Goal: Communication & Community: Answer question/provide support

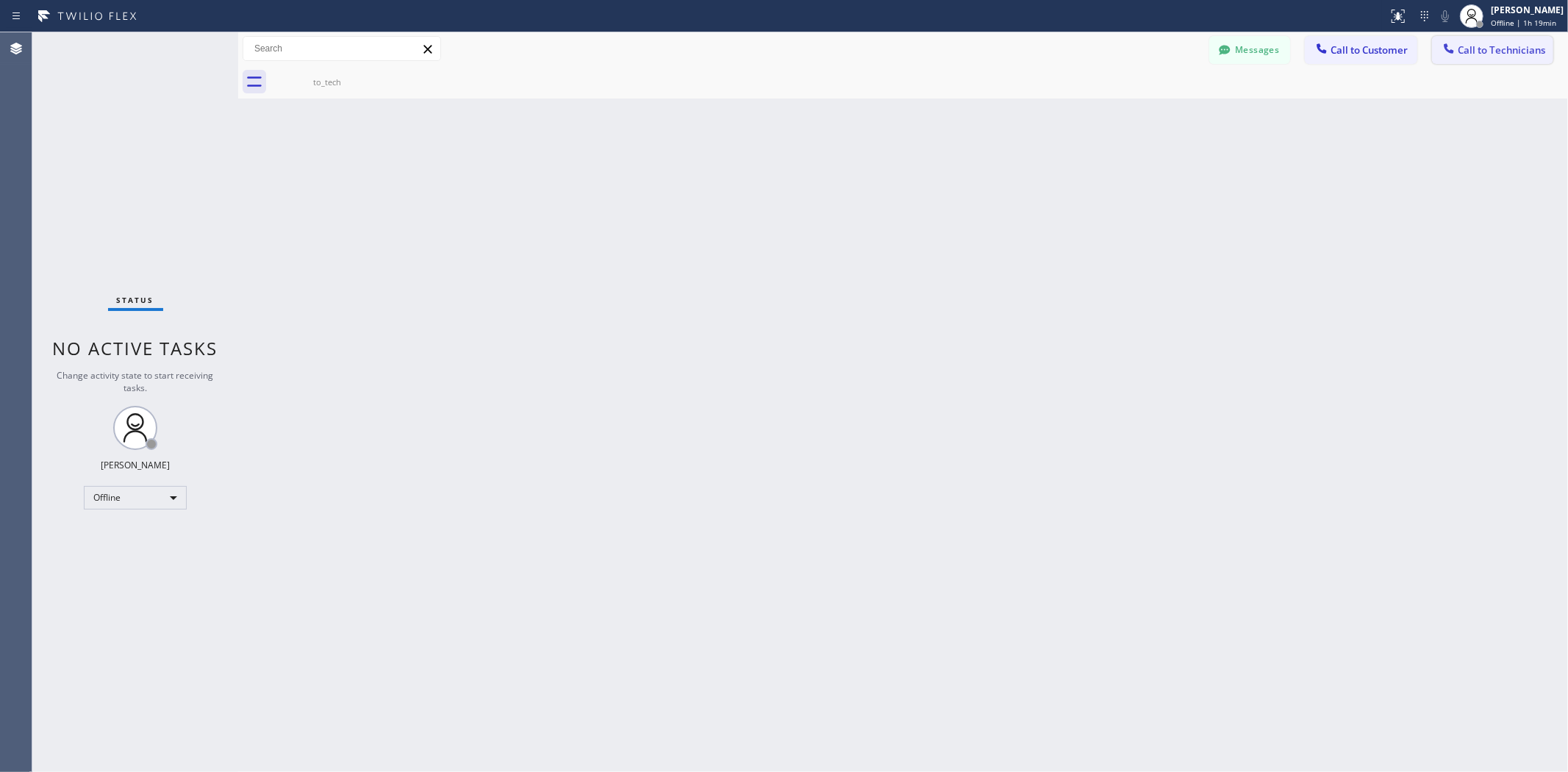
click at [1453, 55] on icon at bounding box center [1449, 49] width 15 height 15
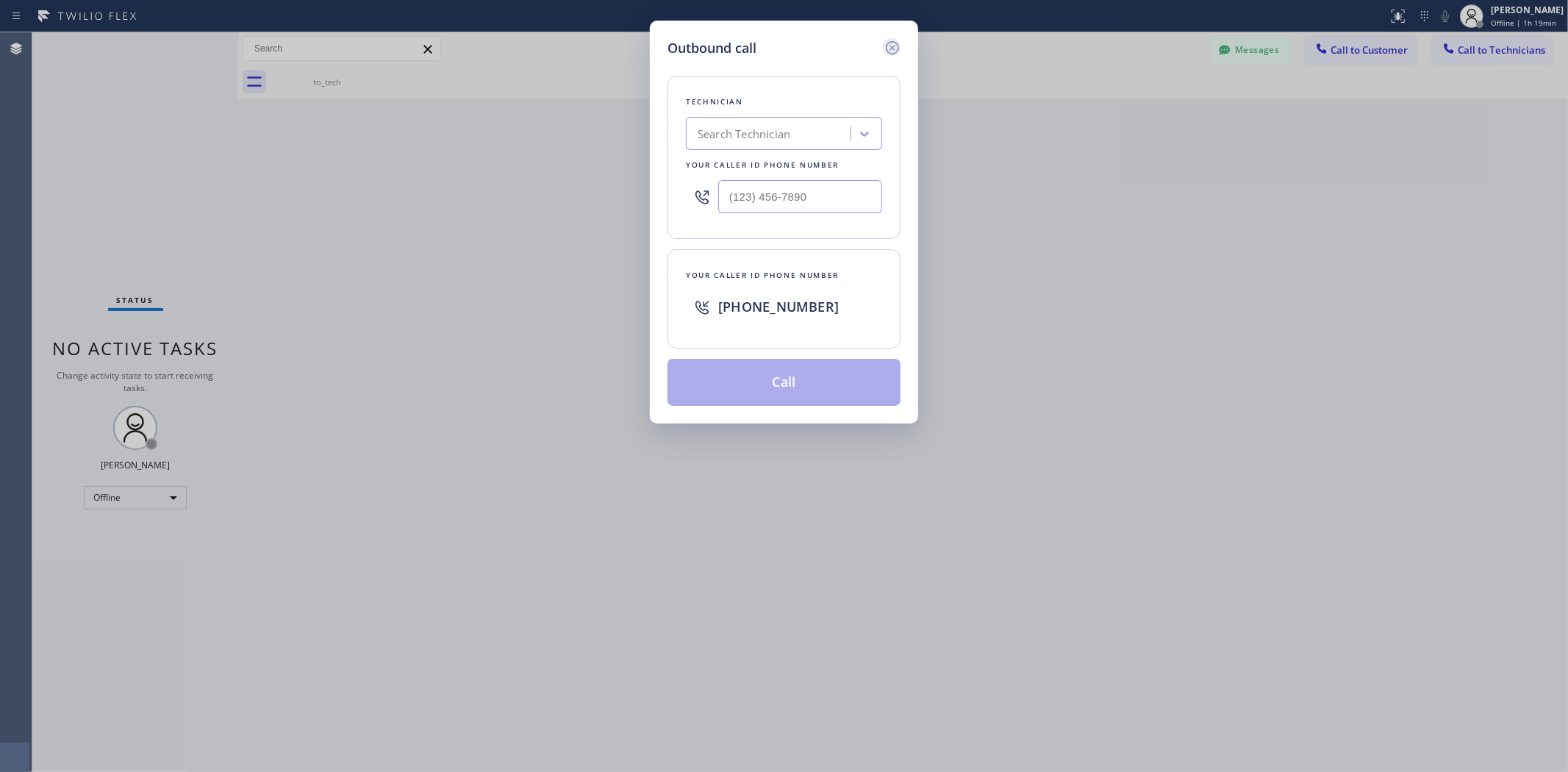
click at [714, 145] on div "Search Technician" at bounding box center [769, 134] width 160 height 26
drag, startPoint x: 891, startPoint y: 42, endPoint x: 1031, endPoint y: 55, distance: 140.6
click at [891, 42] on icon at bounding box center [892, 47] width 17 height 17
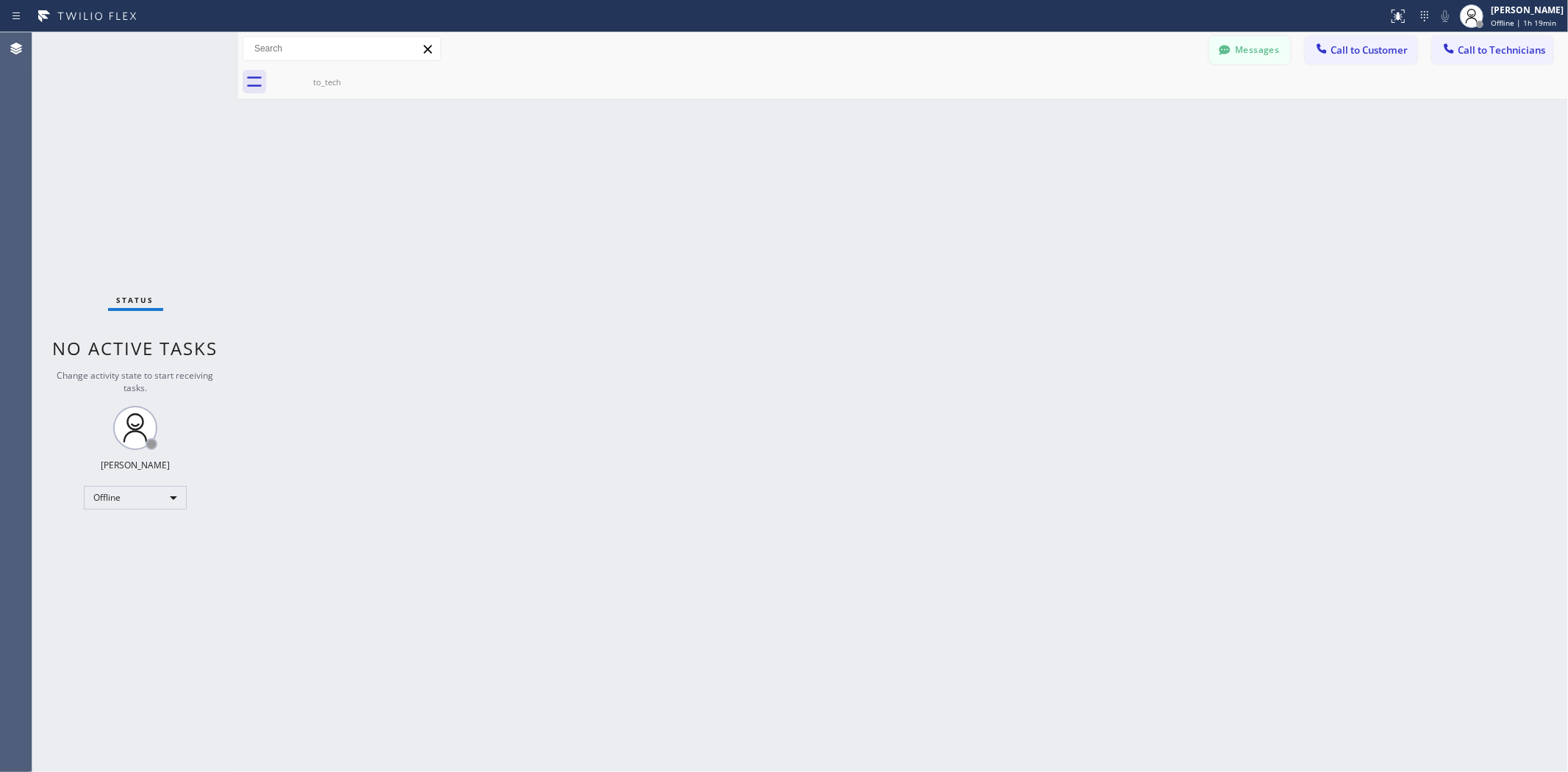
click at [1274, 44] on button "Messages" at bounding box center [1250, 50] width 81 height 28
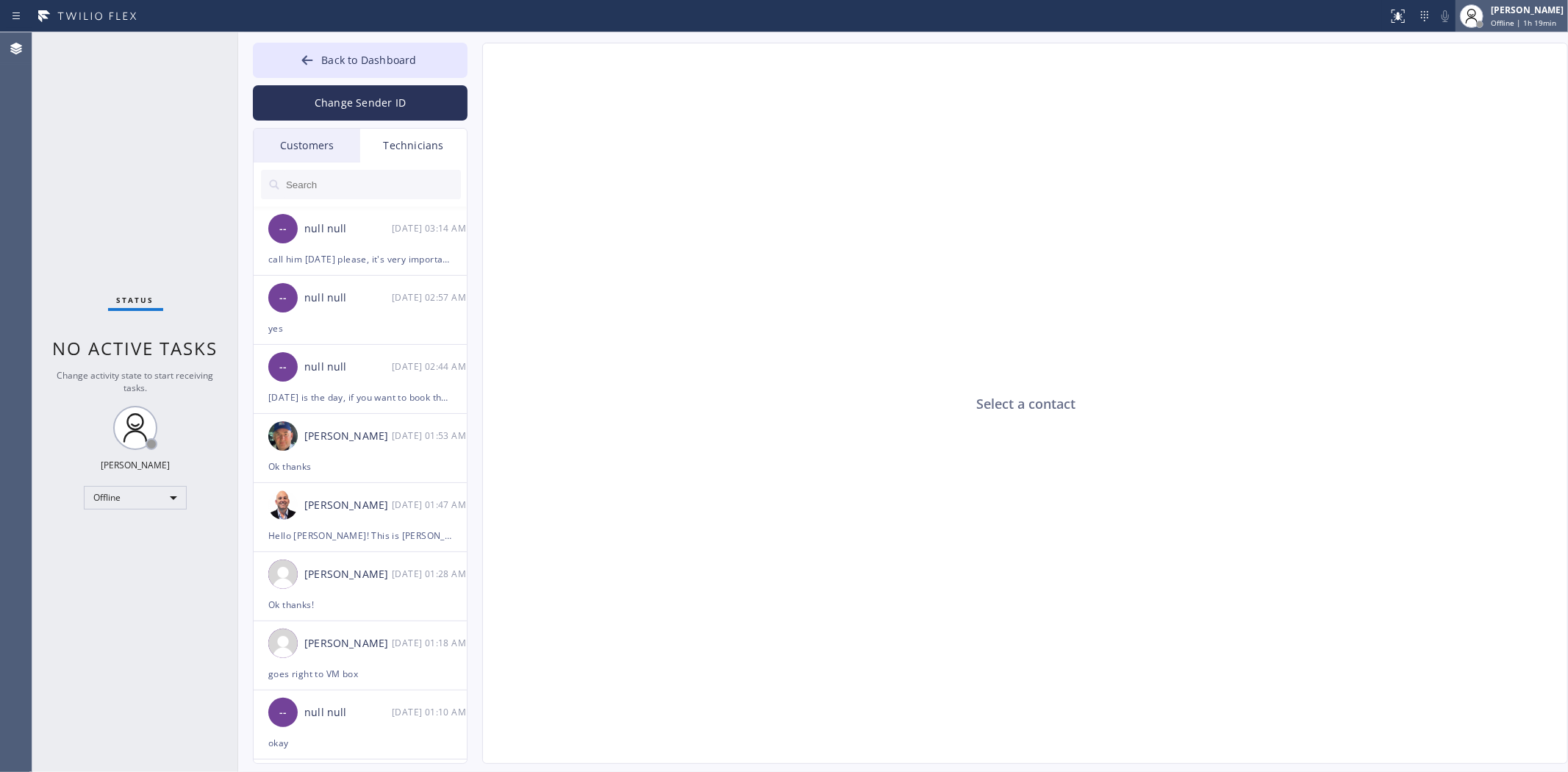
click at [1467, 17] on icon at bounding box center [1471, 16] width 17 height 17
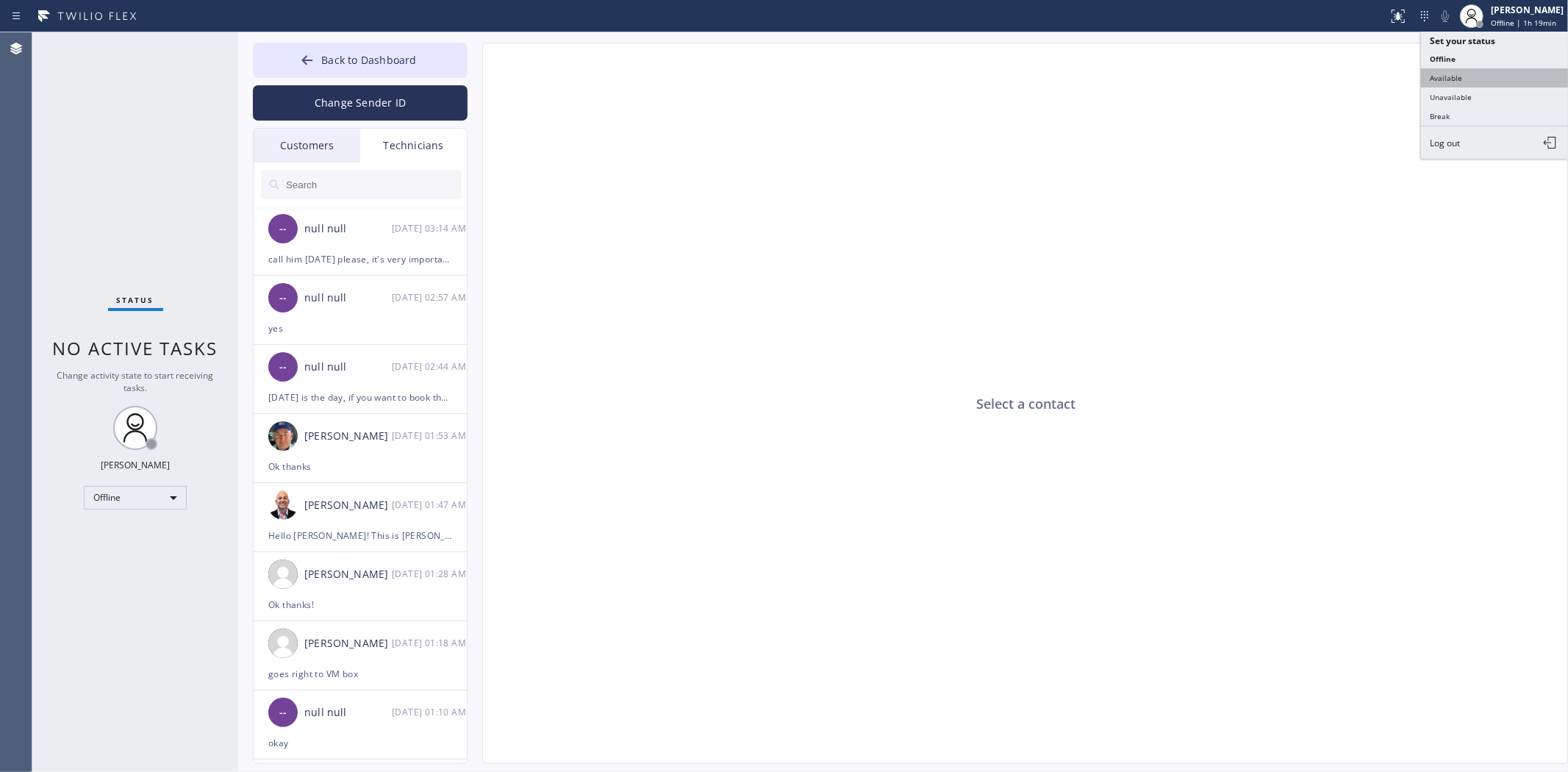
click at [1446, 75] on button "Available" at bounding box center [1494, 77] width 147 height 19
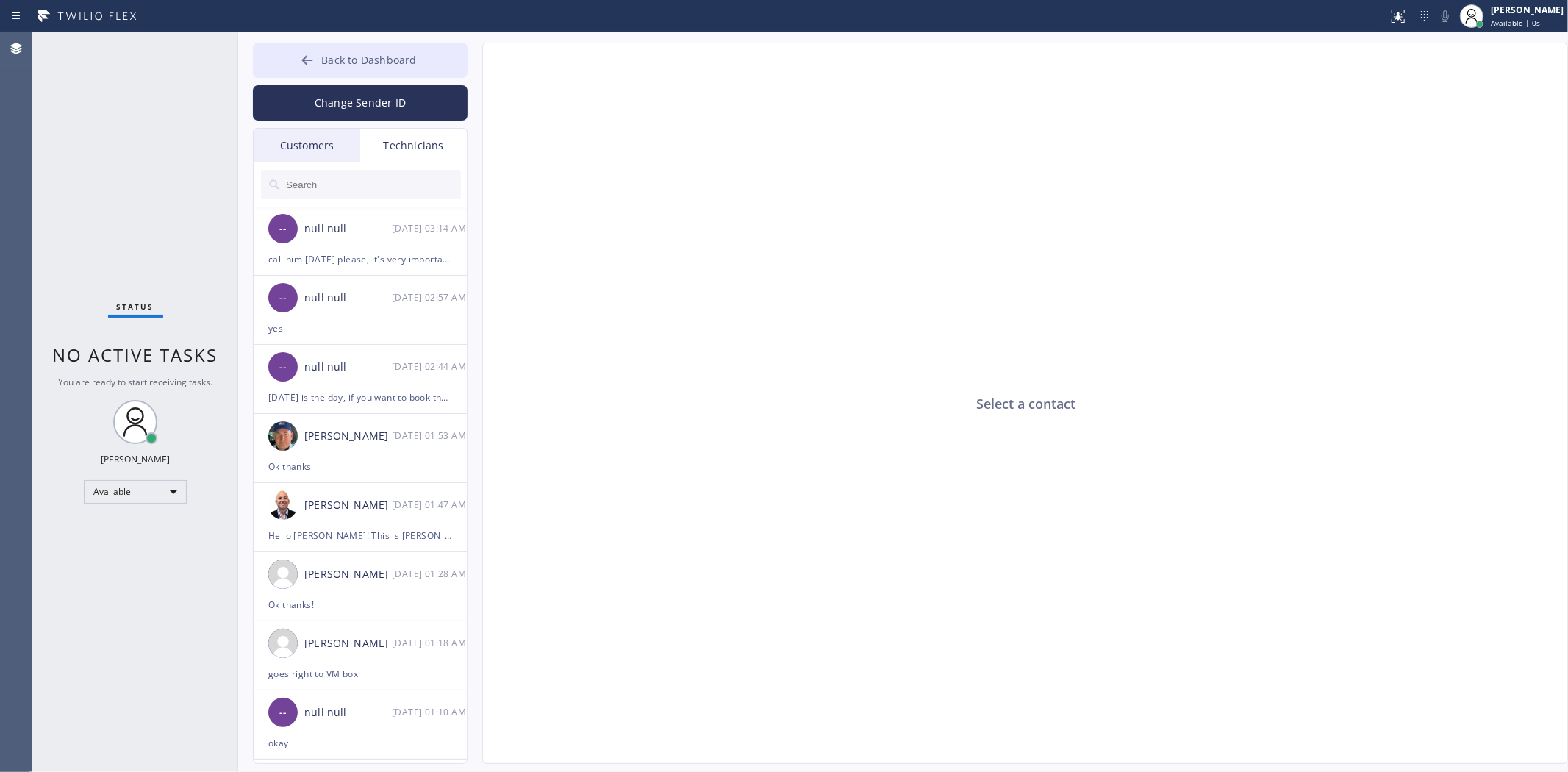
click at [365, 54] on span "Back to Dashboard" at bounding box center [368, 60] width 95 height 14
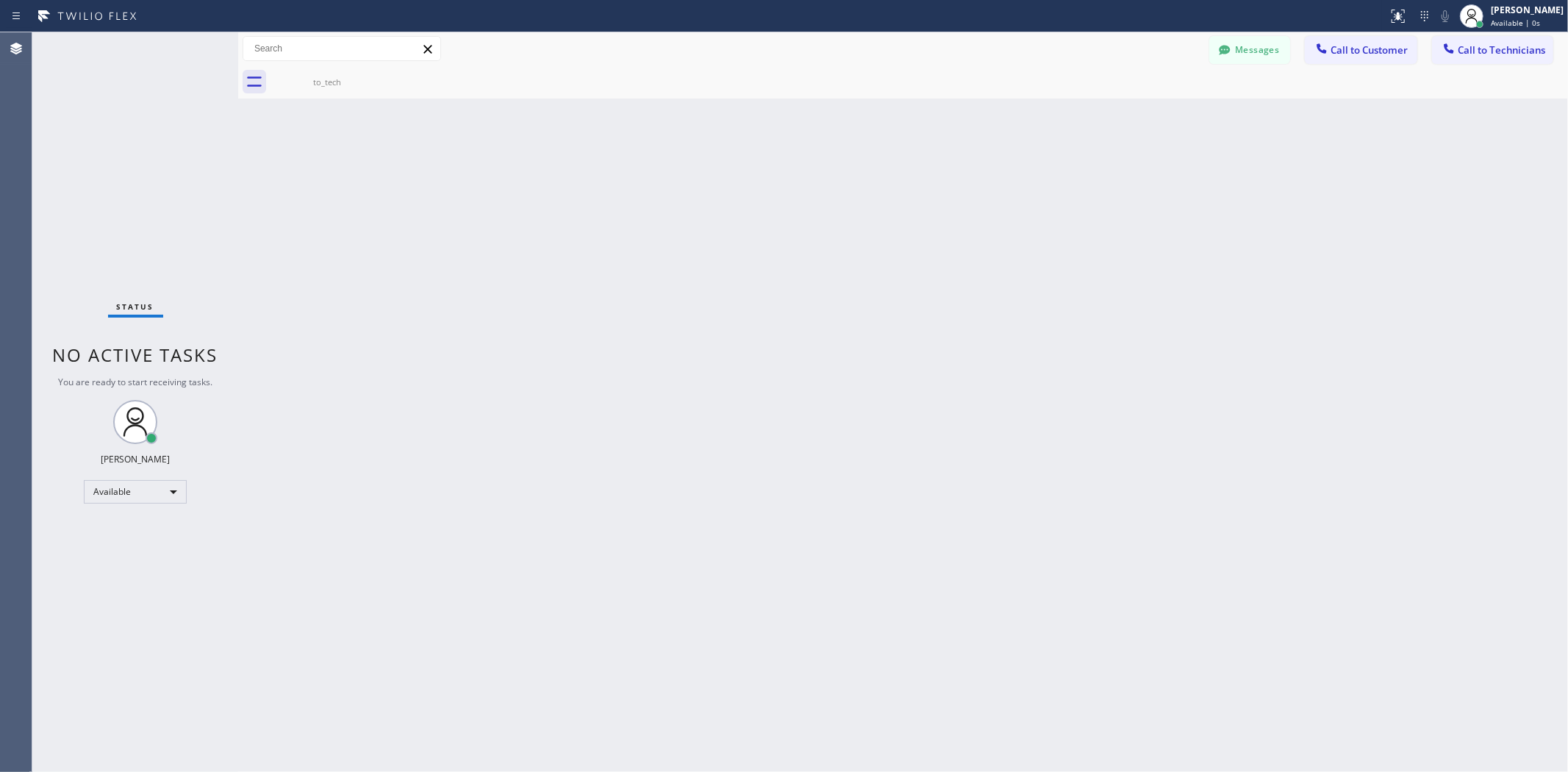
drag, startPoint x: 1486, startPoint y: 46, endPoint x: 1197, endPoint y: 126, distance: 299.9
click at [1486, 46] on span "Call to Technicians" at bounding box center [1501, 50] width 87 height 13
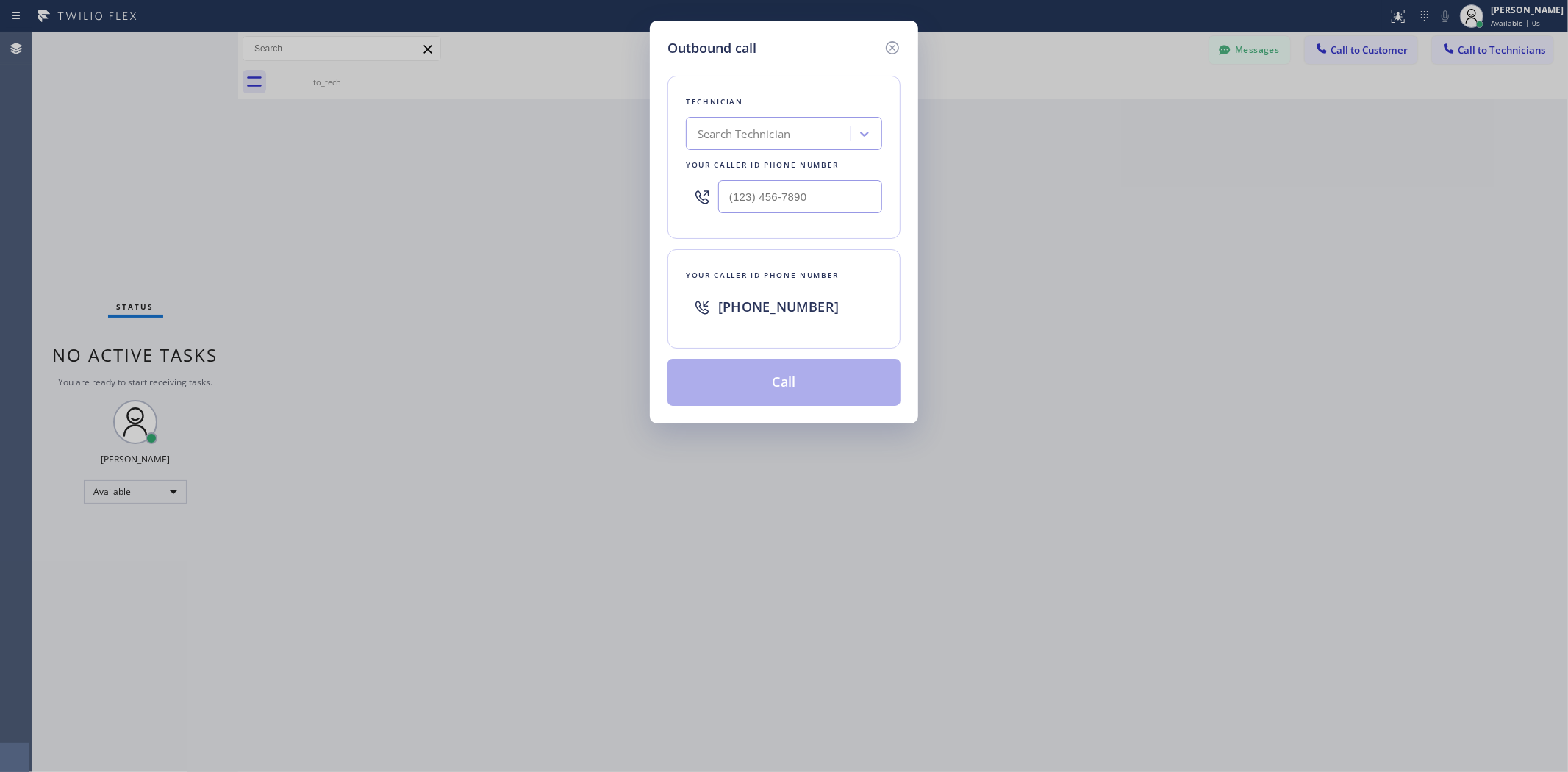
drag, startPoint x: 1027, startPoint y: 148, endPoint x: 844, endPoint y: 139, distance: 183.2
click at [1024, 148] on div "Outbound call Technician Search Technician Your caller id phone number Your cal…" at bounding box center [784, 386] width 1568 height 772
click at [844, 139] on div "Search Technician" at bounding box center [769, 134] width 160 height 26
type input "vad"
click at [768, 165] on div "[PERSON_NAME]" at bounding box center [784, 165] width 197 height 27
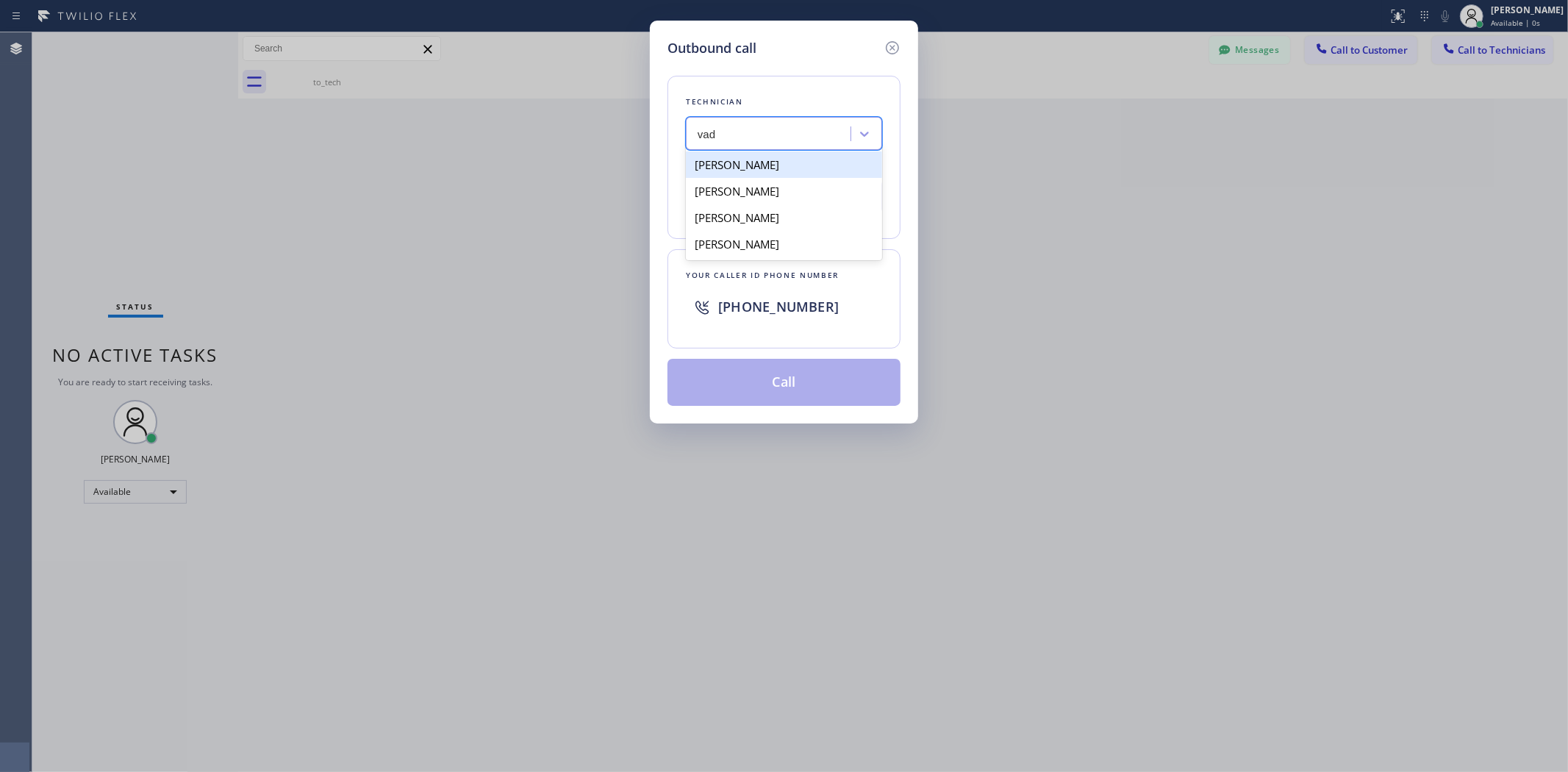
type input "[PHONE_NUMBER]"
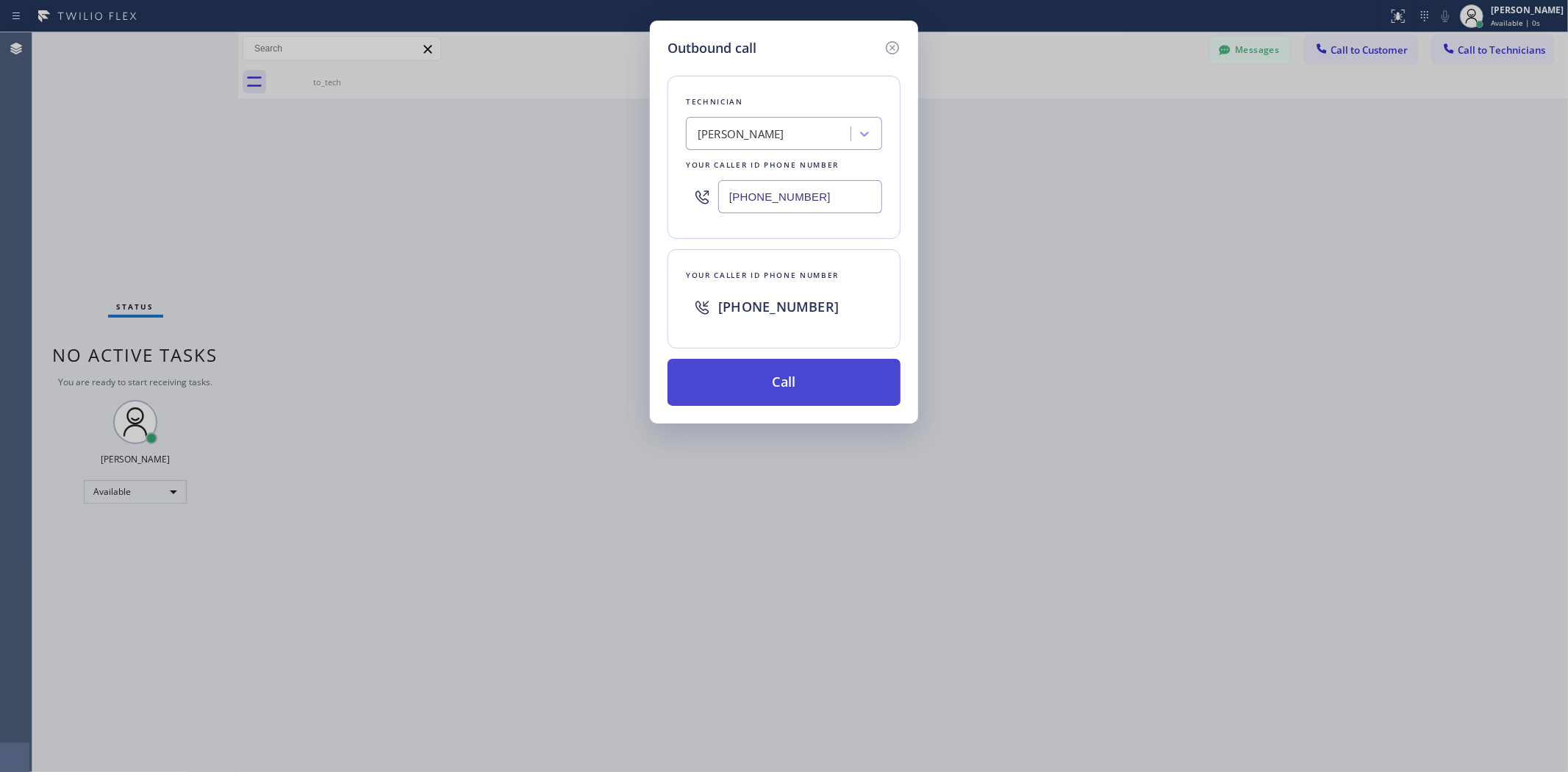
click at [825, 386] on button "Call" at bounding box center [784, 382] width 233 height 47
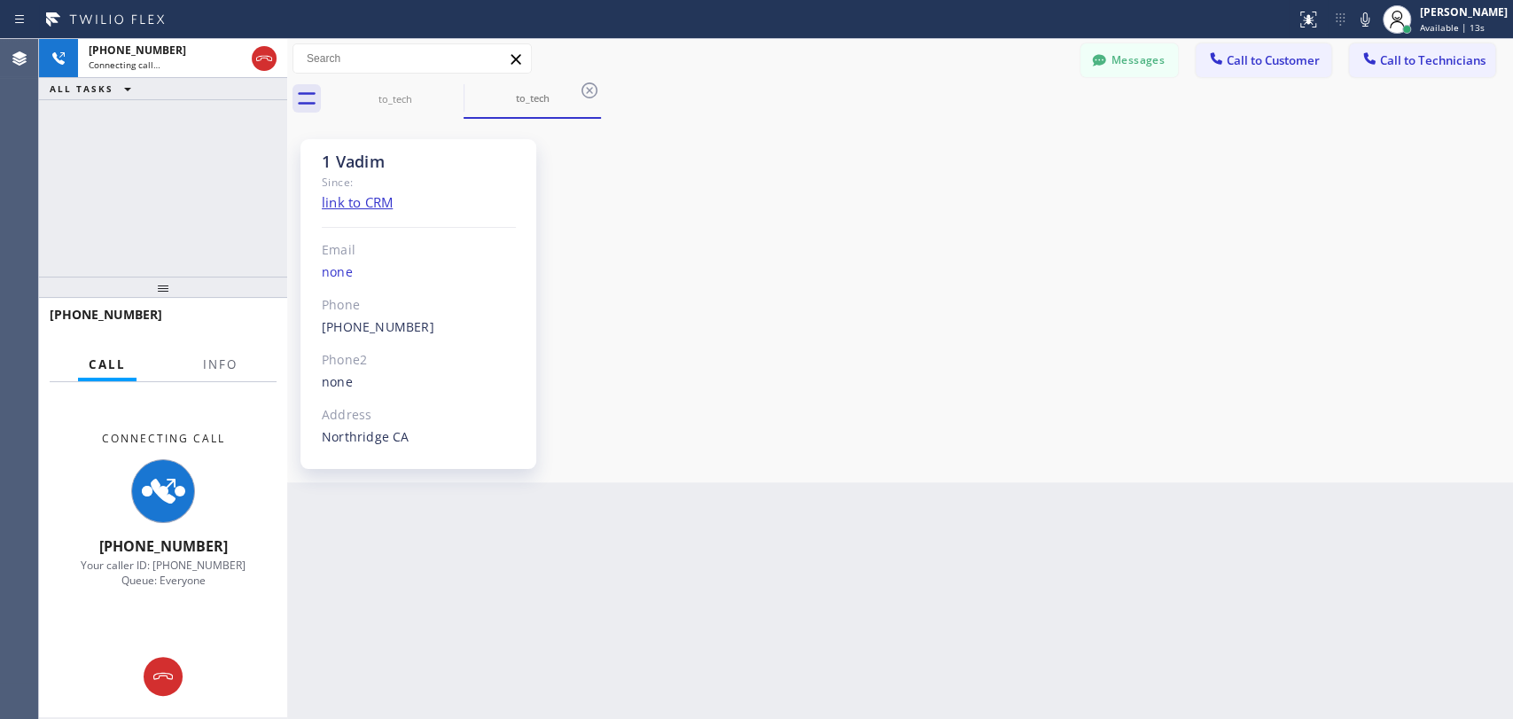
scroll to position [6466, 0]
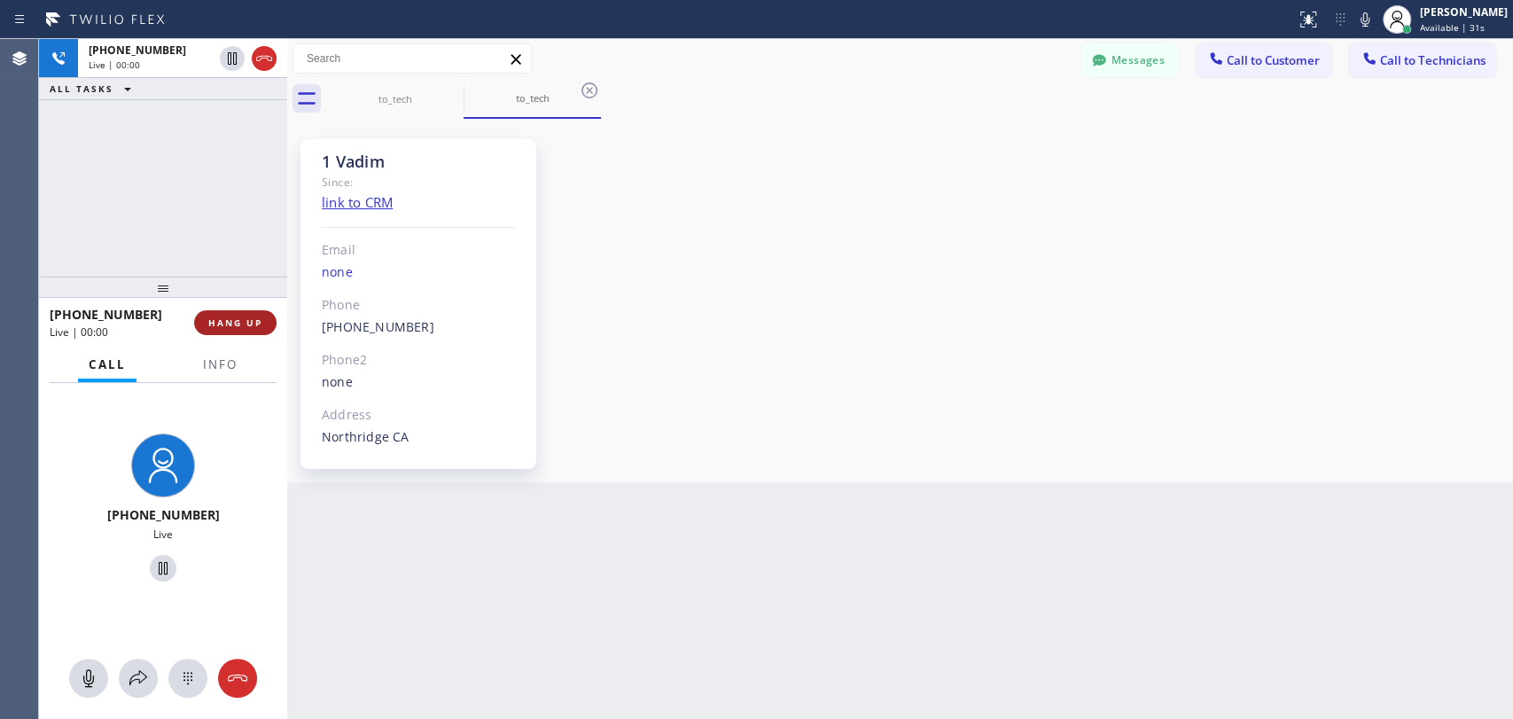
click at [223, 318] on span "HANG UP" at bounding box center [235, 322] width 54 height 12
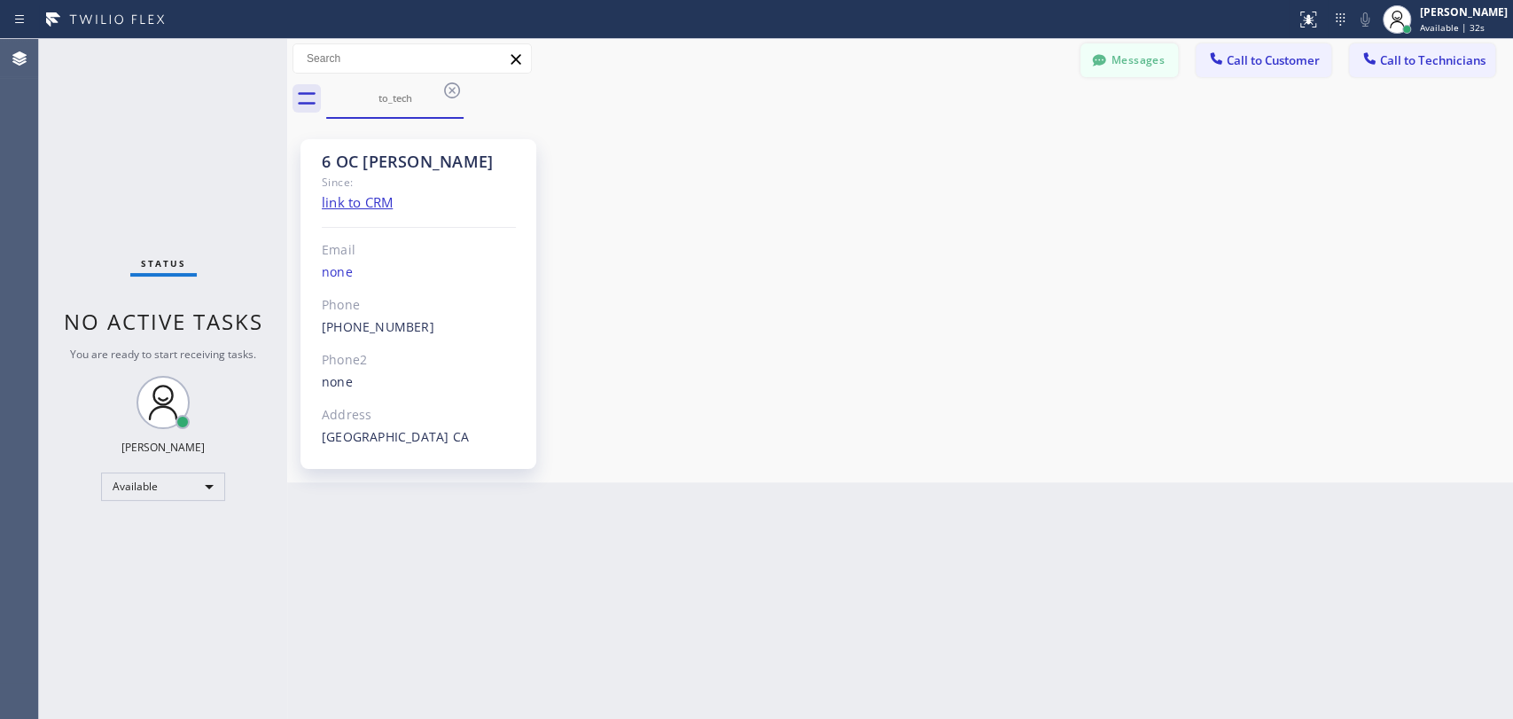
click at [1111, 67] on button "Messages" at bounding box center [1130, 60] width 98 height 34
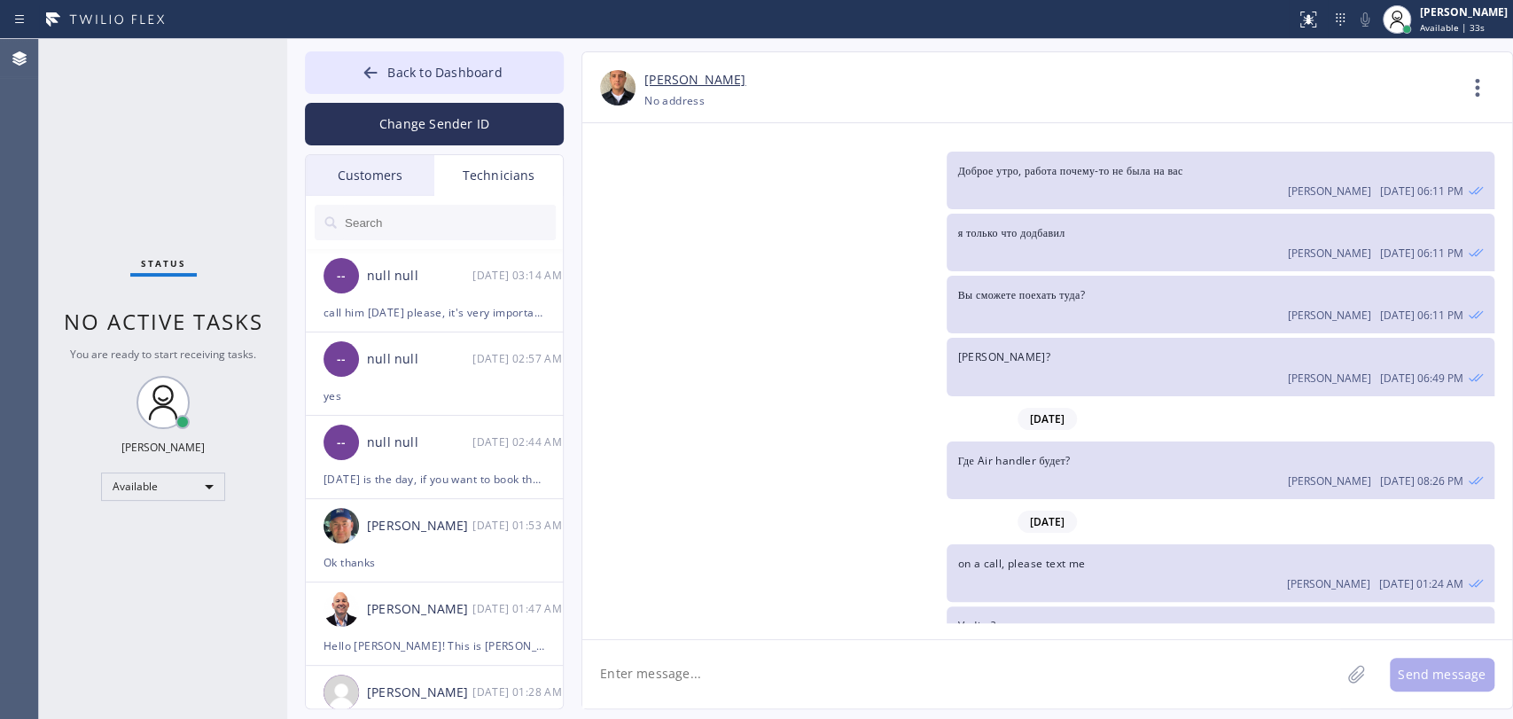
click at [472, 230] on input "text" at bounding box center [449, 222] width 213 height 35
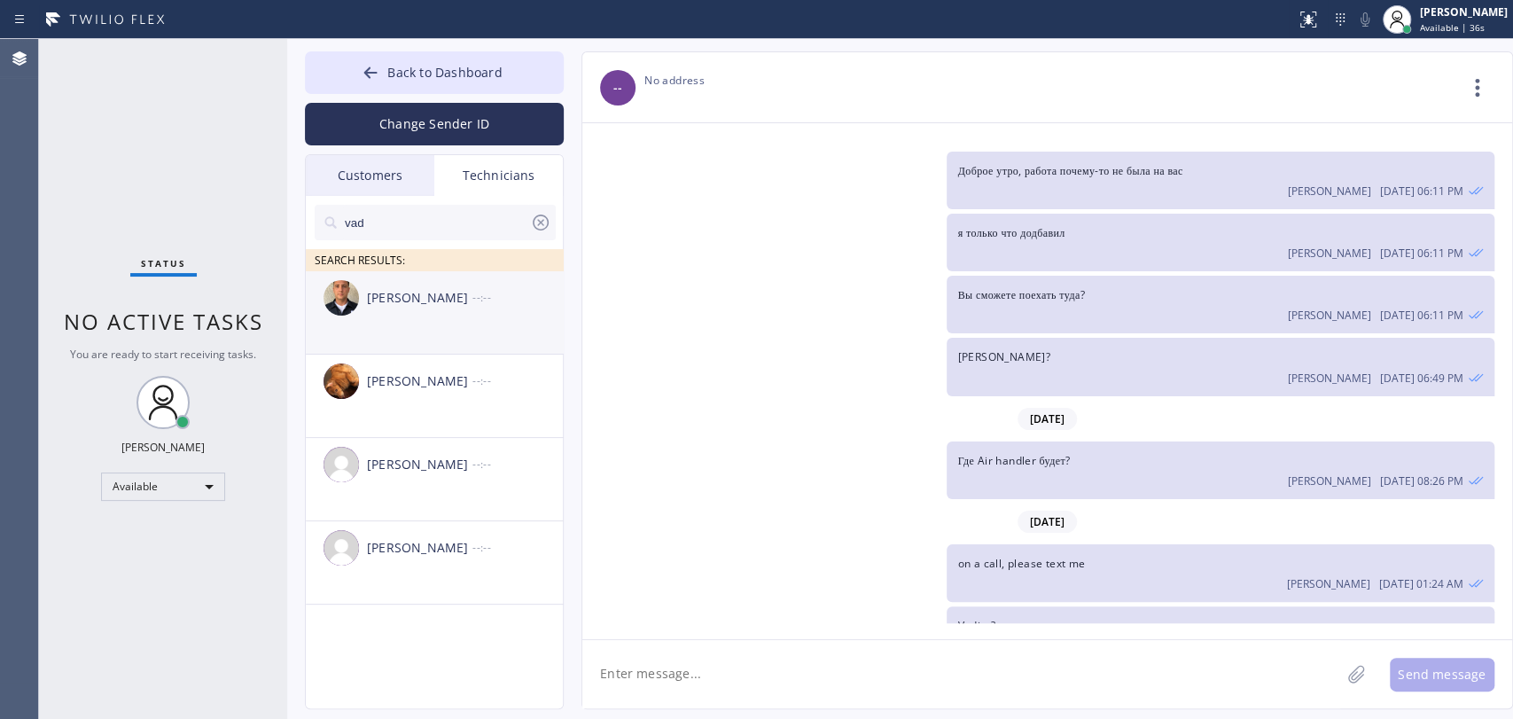
type input "vad"
click at [448, 307] on div "[PERSON_NAME]" at bounding box center [419, 298] width 105 height 20
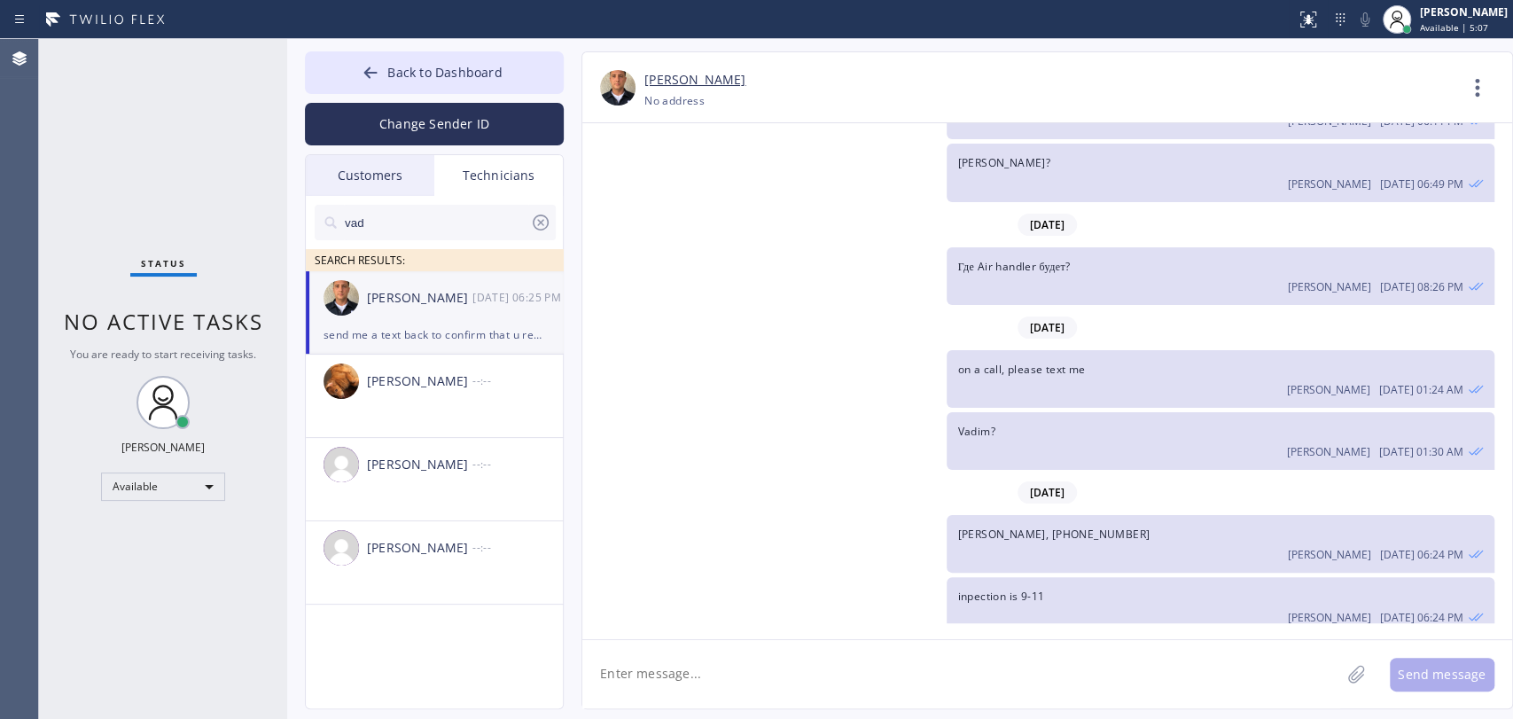
click at [892, 663] on textarea at bounding box center [961, 674] width 758 height 68
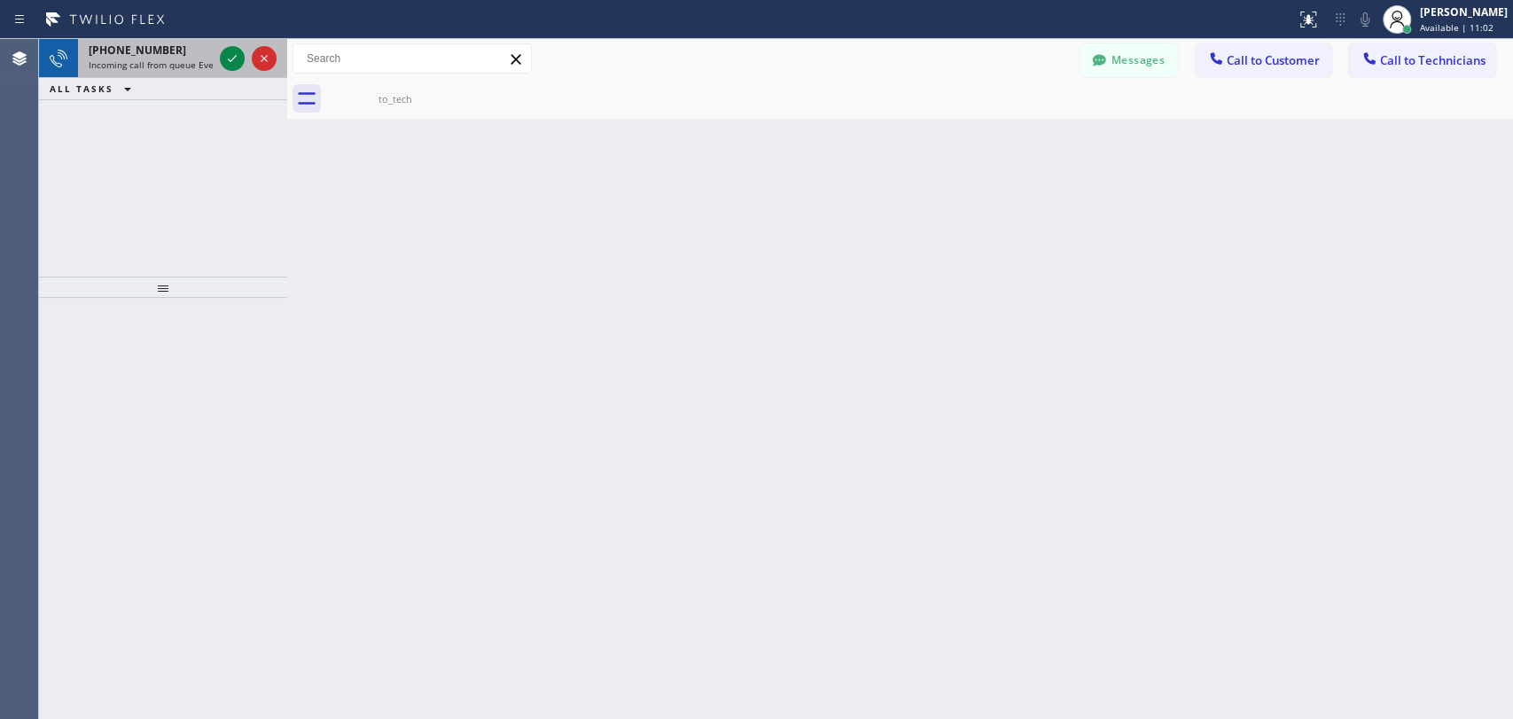
click at [146, 61] on span "Incoming call from queue Everybody" at bounding box center [165, 65] width 153 height 12
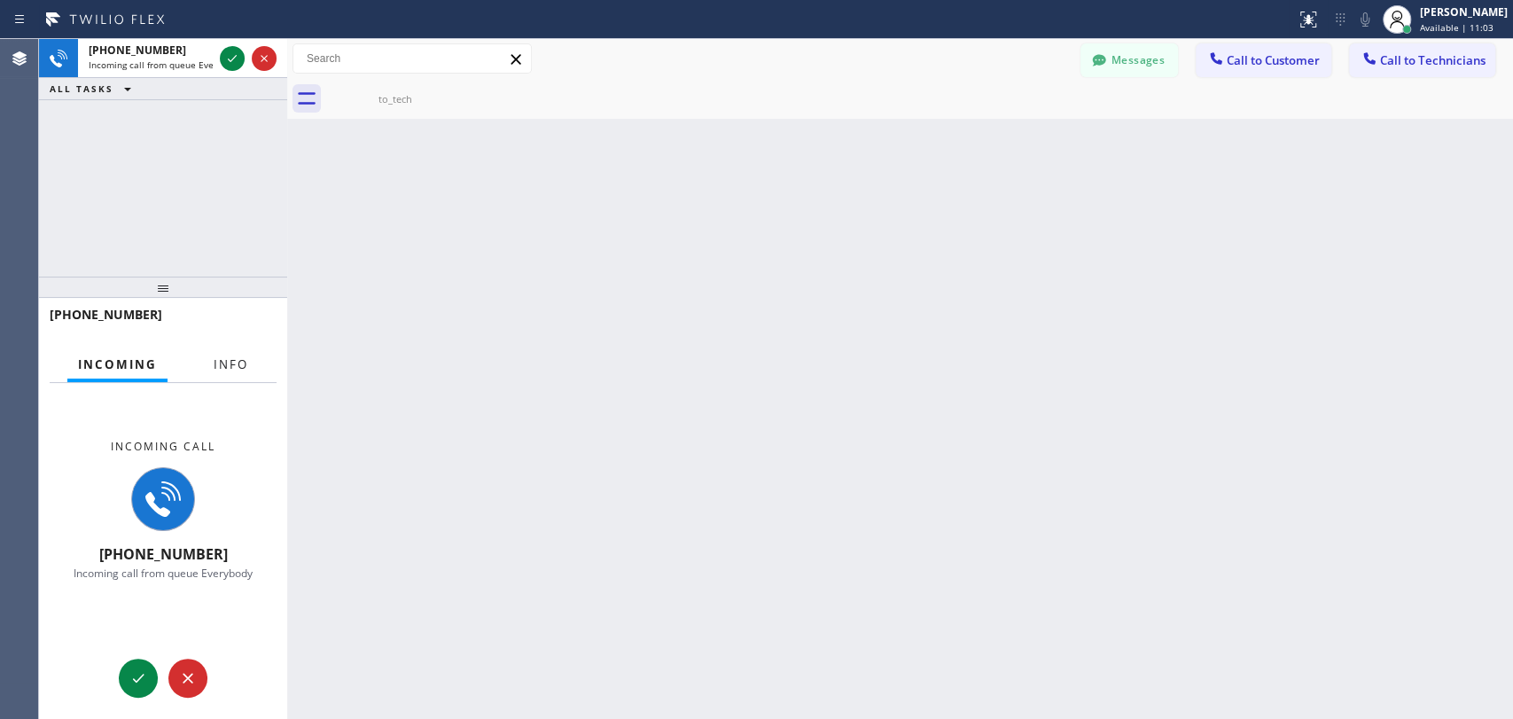
click at [241, 373] on button "Info" at bounding box center [231, 365] width 56 height 35
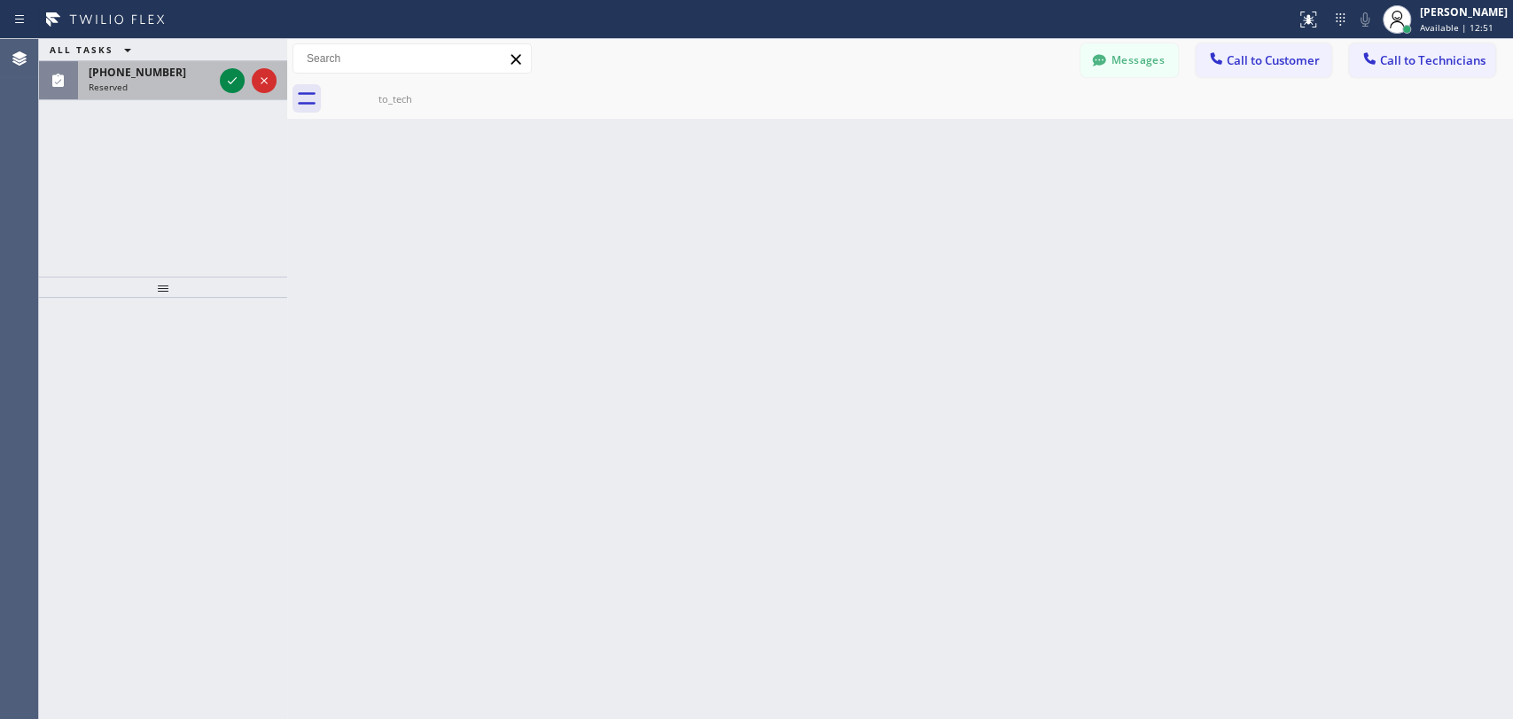
click at [130, 66] on span "(818) 970-0377" at bounding box center [138, 72] width 98 height 15
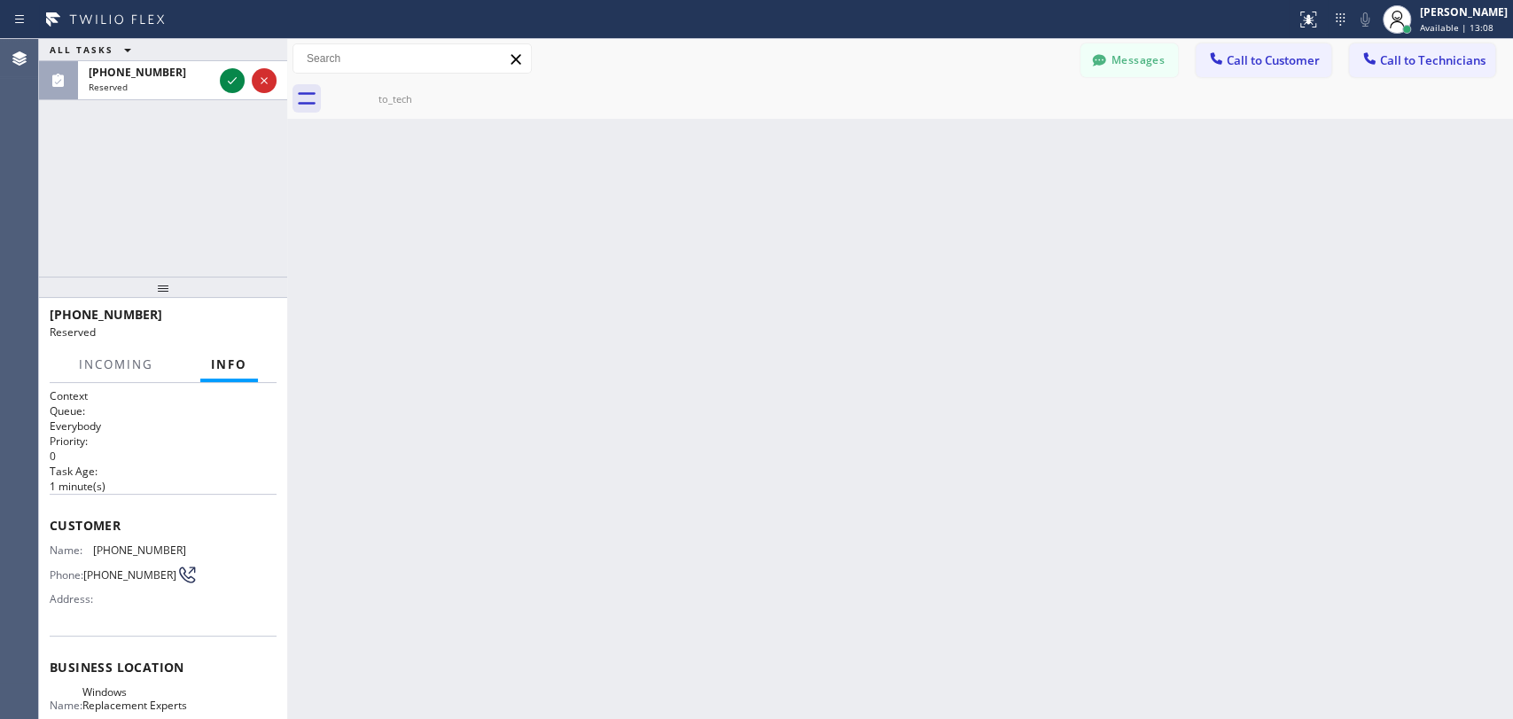
drag, startPoint x: 1447, startPoint y: 57, endPoint x: 1404, endPoint y: 69, distance: 44.3
click at [1447, 57] on span "Call to Technicians" at bounding box center [1432, 60] width 105 height 16
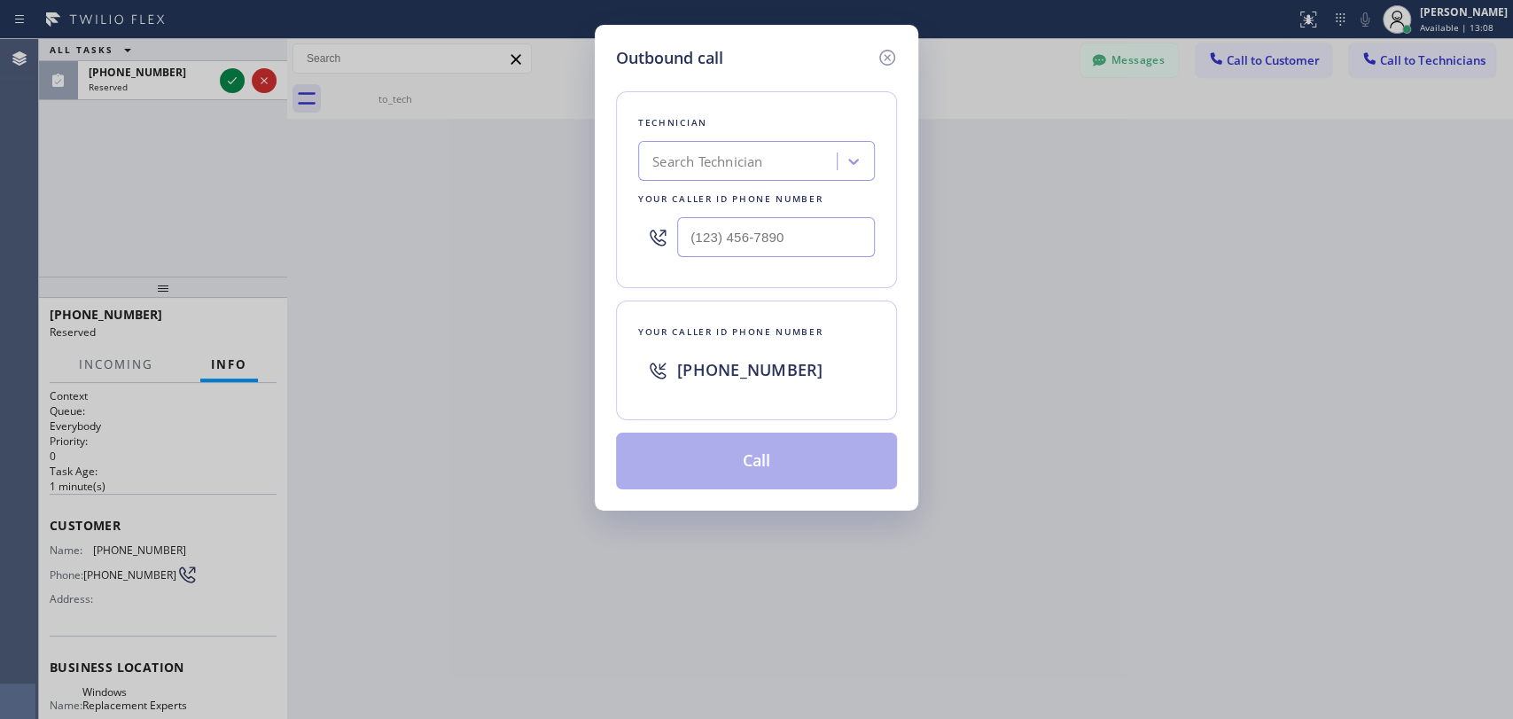
click at [688, 160] on div "Search Technician" at bounding box center [707, 162] width 110 height 20
type input "vadim"
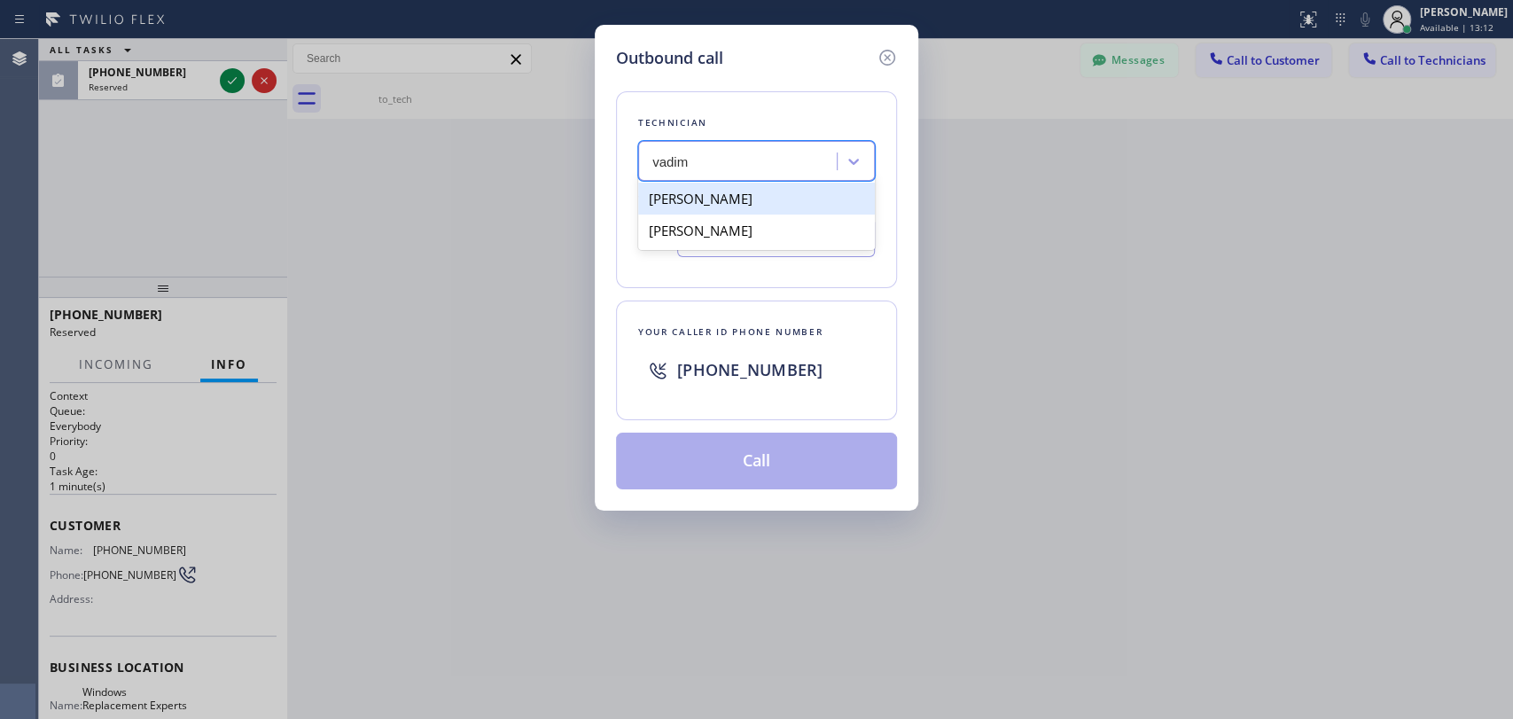
click at [681, 199] on div "[PERSON_NAME]" at bounding box center [756, 199] width 237 height 32
type input "[PHONE_NUMBER]"
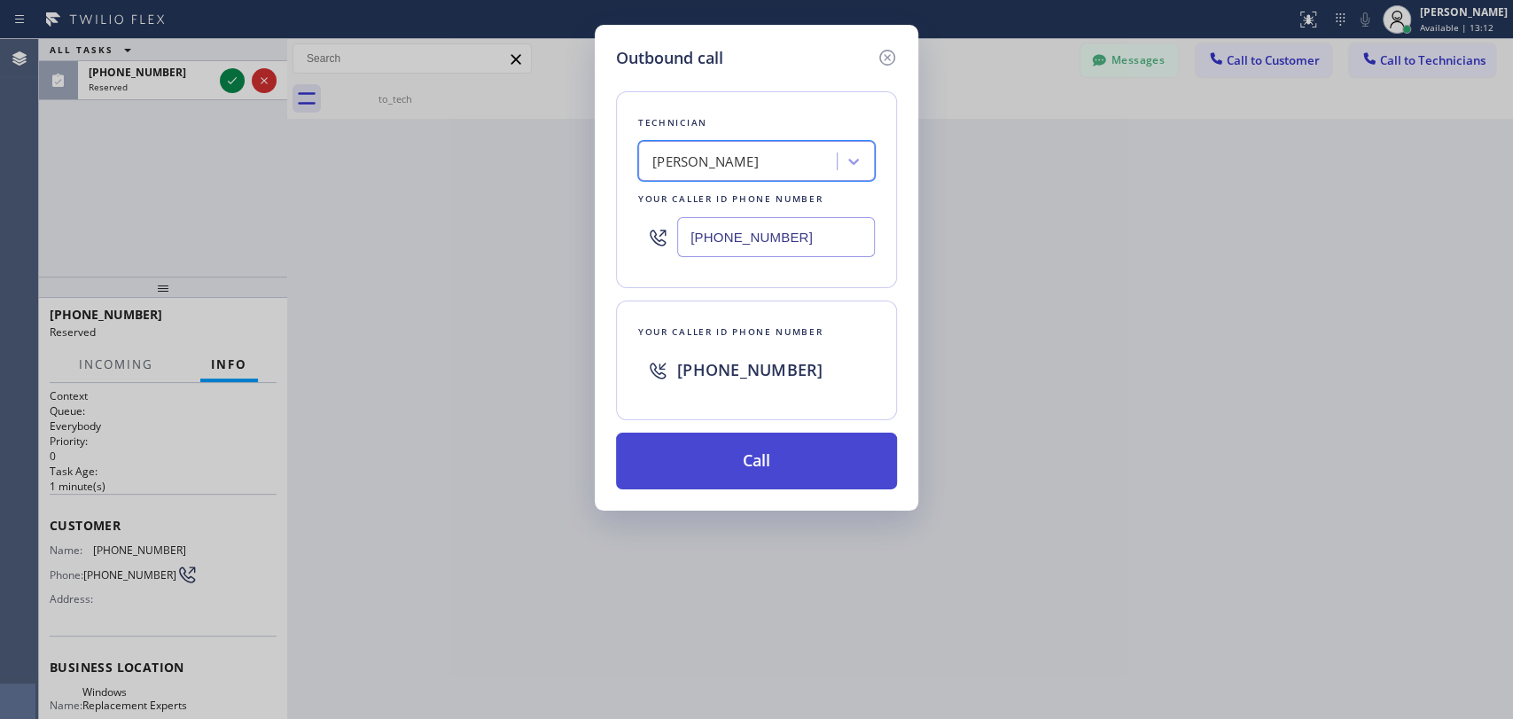
click at [708, 450] on button "Call" at bounding box center [756, 461] width 281 height 57
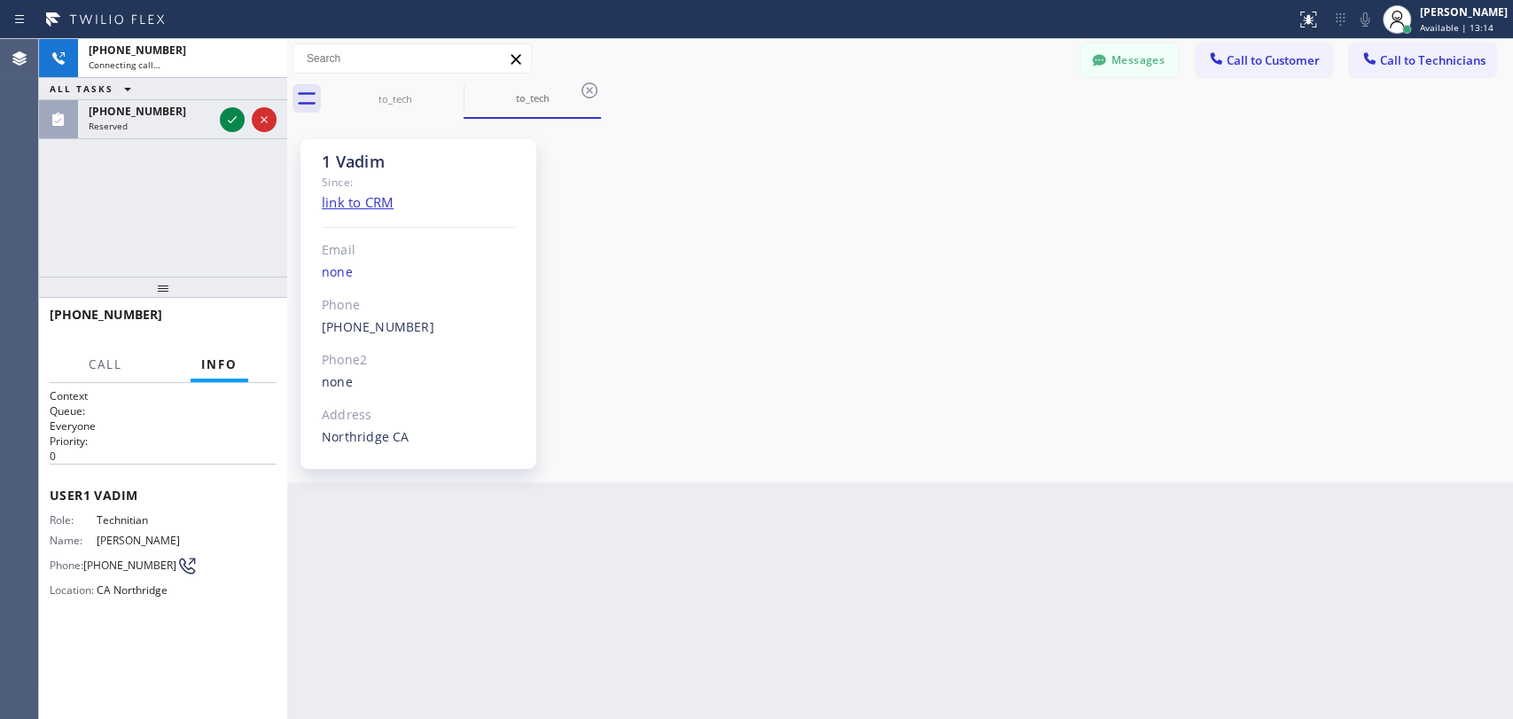
scroll to position [6661, 0]
click at [121, 125] on span "Reserved" at bounding box center [108, 126] width 39 height 12
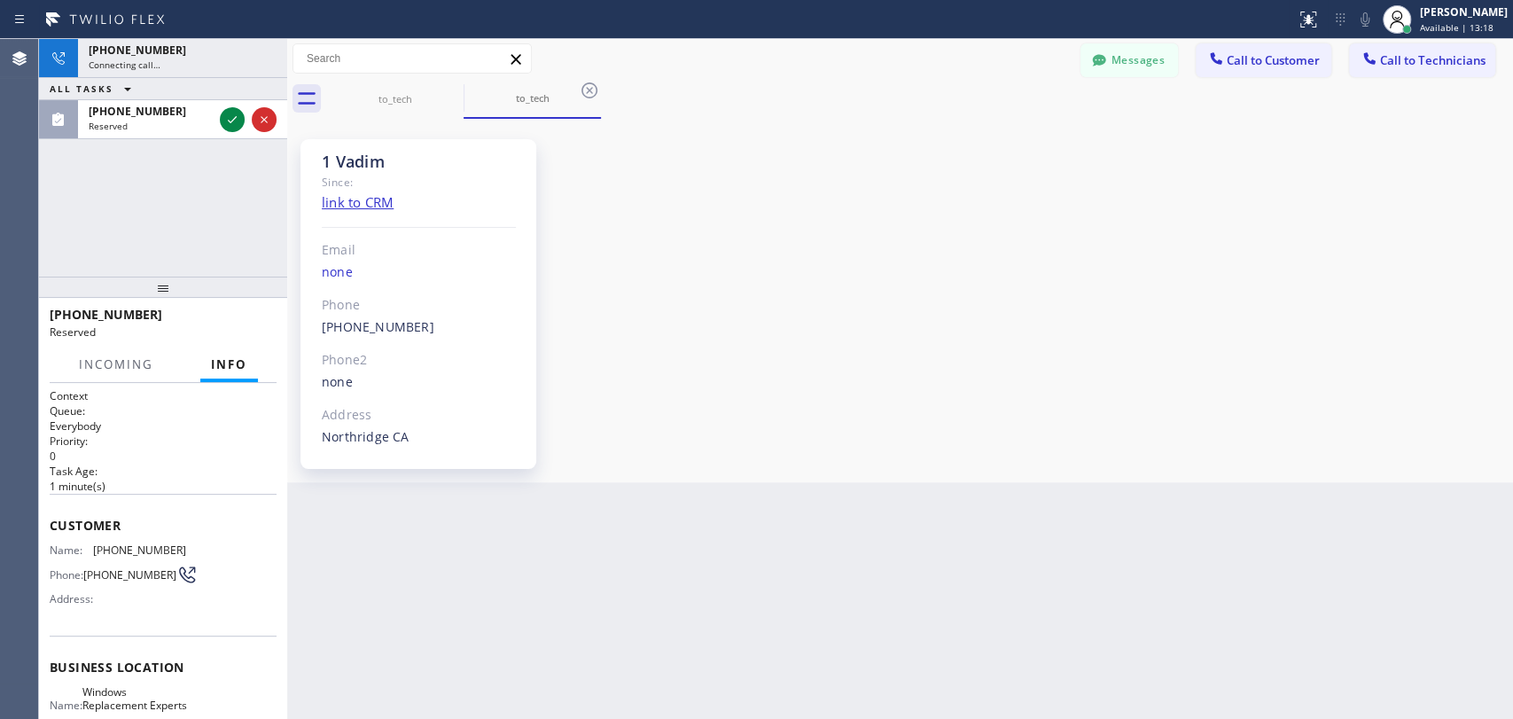
drag, startPoint x: 157, startPoint y: 283, endPoint x: 157, endPoint y: 329, distance: 46.1
click at [157, 298] on div at bounding box center [163, 287] width 248 height 21
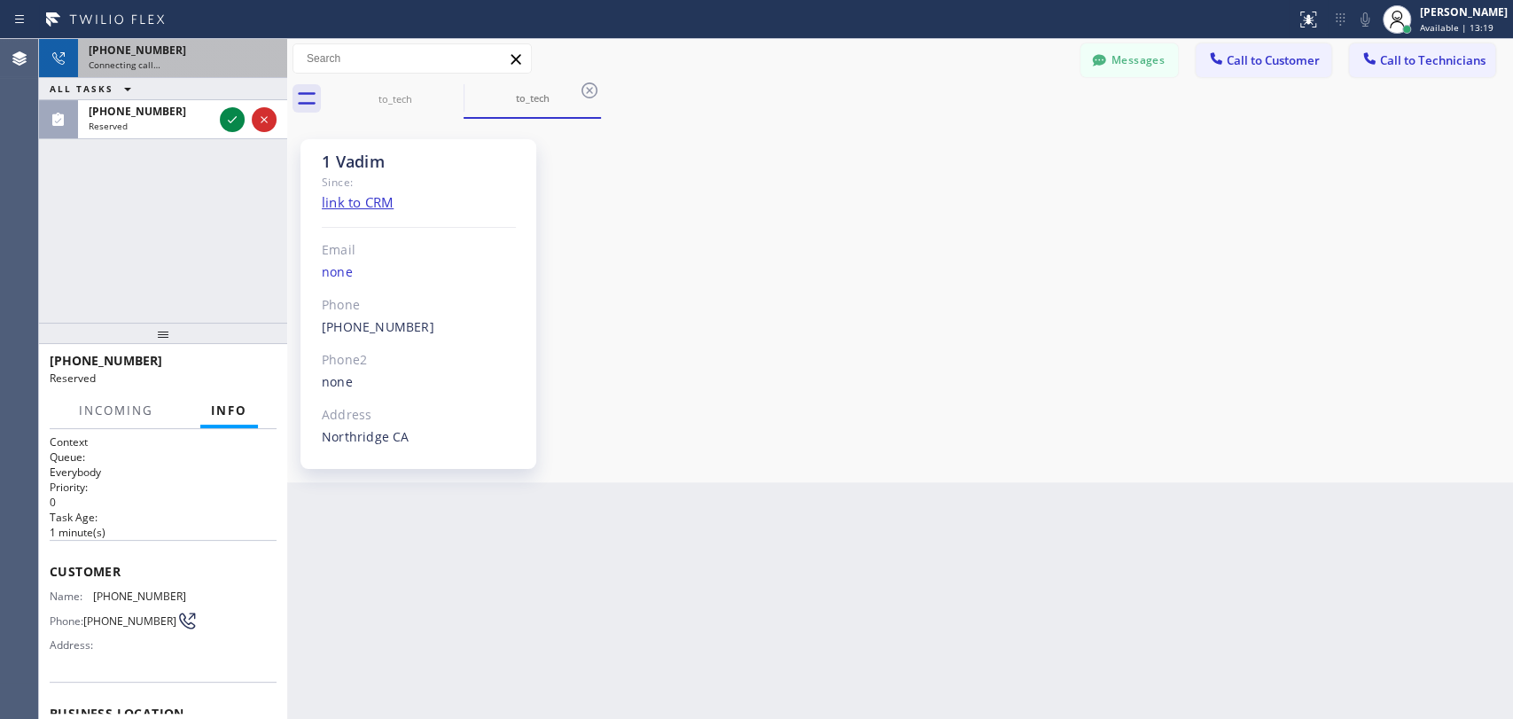
click at [157, 74] on div "+18183090098 Connecting call…" at bounding box center [179, 58] width 202 height 39
click at [155, 61] on span "Connecting call…" at bounding box center [125, 65] width 72 height 12
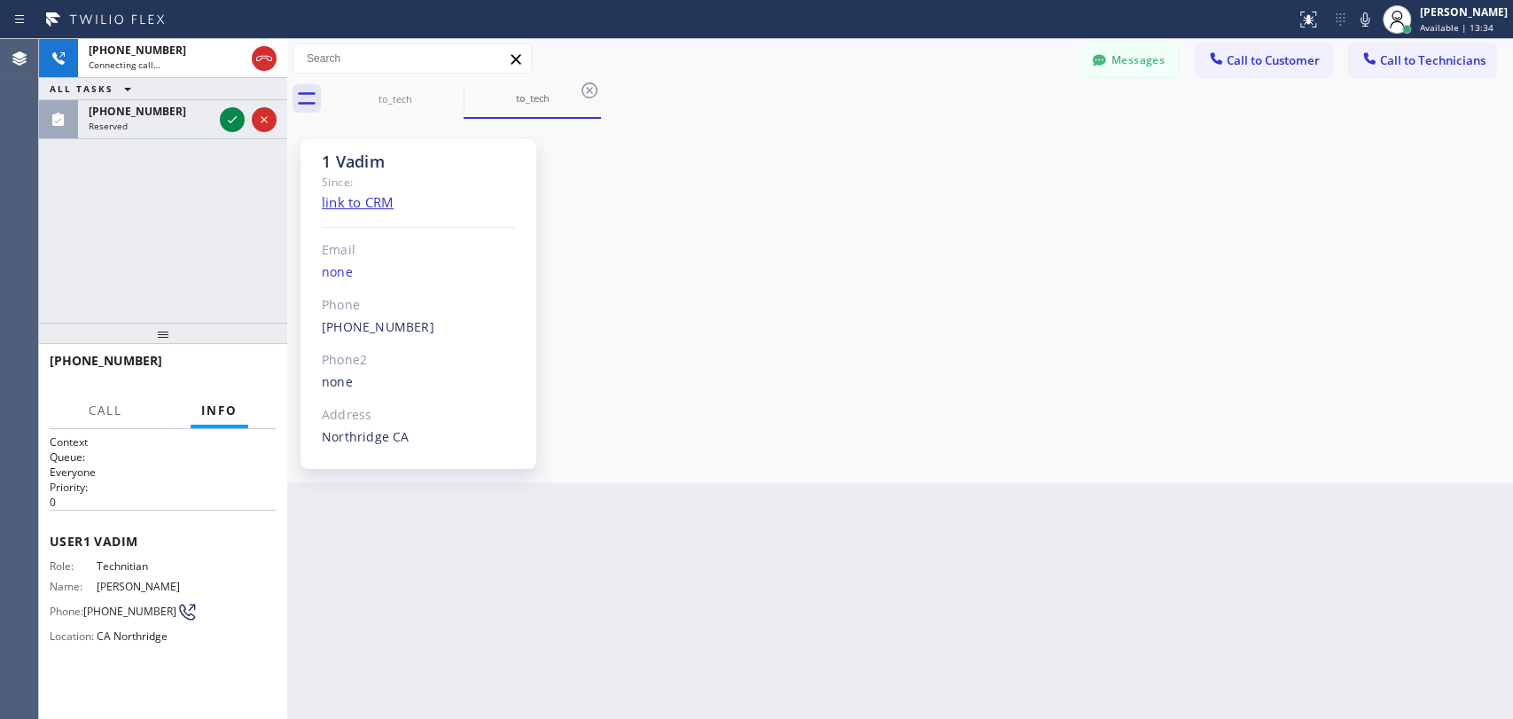
click at [144, 161] on div "+18183090098 Connecting call… ALL TASKS ALL TASKS ACTIVE TASKS TASKS IN WRAP UP…" at bounding box center [163, 181] width 248 height 284
click at [234, 280] on div "+18183090098 Connecting call… ALL TASKS ALL TASKS ACTIVE TASKS TASKS IN WRAP UP…" at bounding box center [163, 181] width 248 height 284
click at [116, 123] on span "Reserved" at bounding box center [108, 126] width 39 height 12
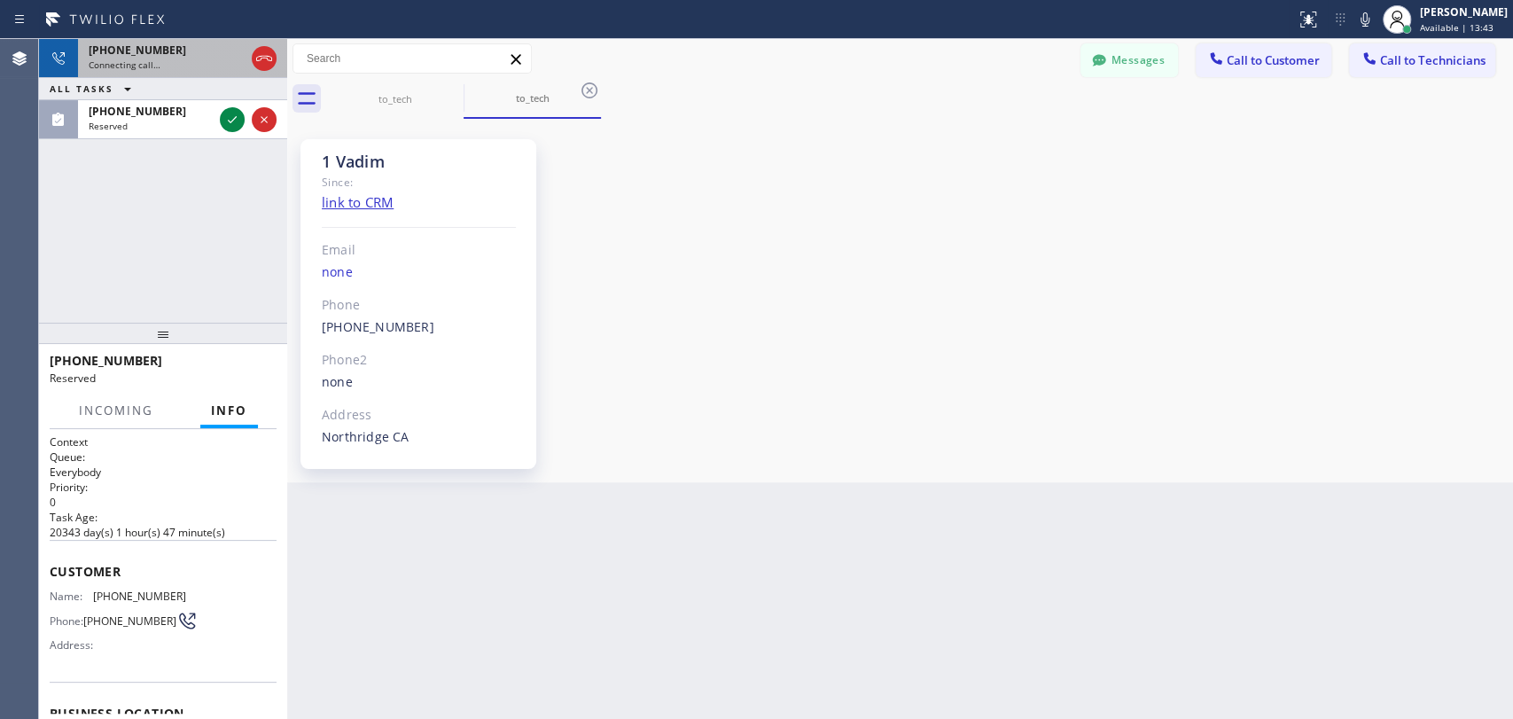
click at [144, 66] on span "Connecting call…" at bounding box center [125, 65] width 72 height 12
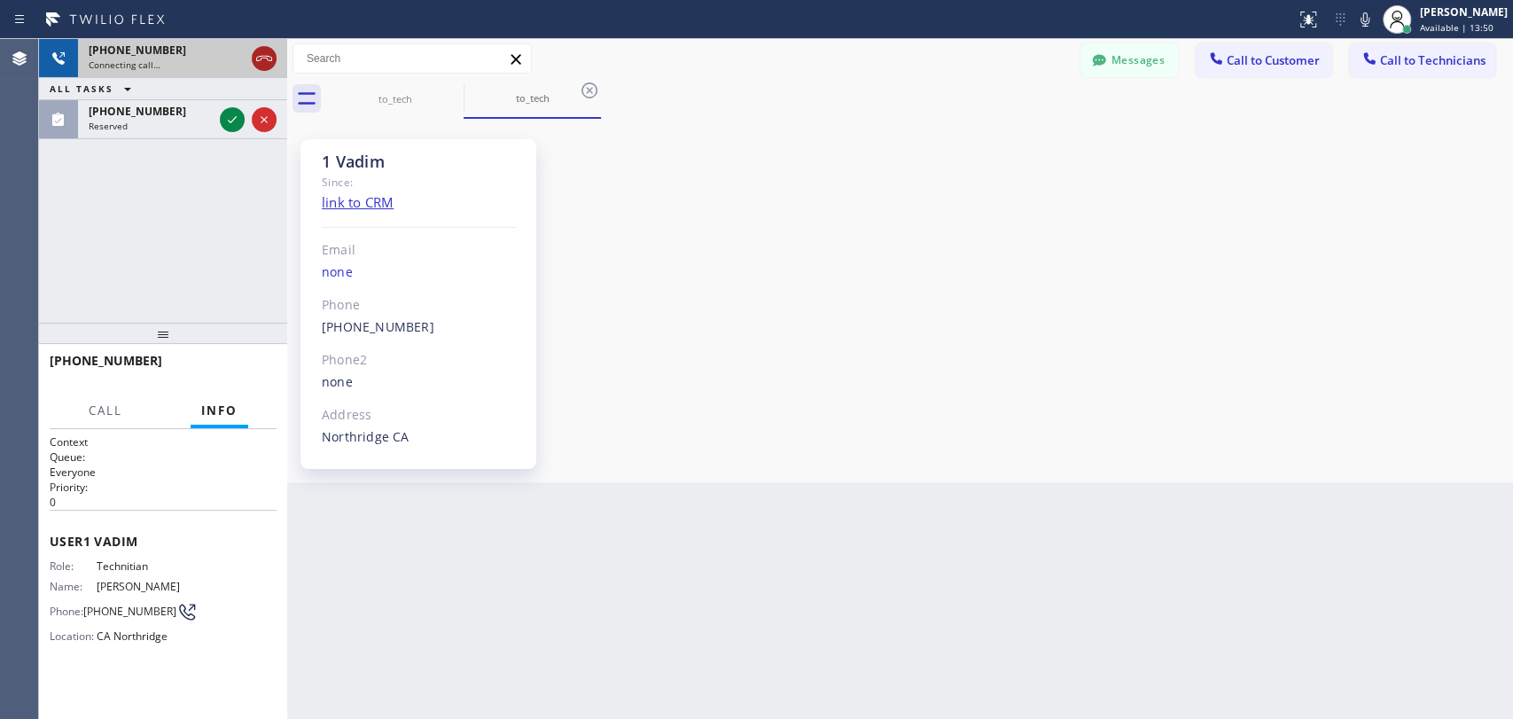
click at [252, 59] on div at bounding box center [264, 58] width 25 height 21
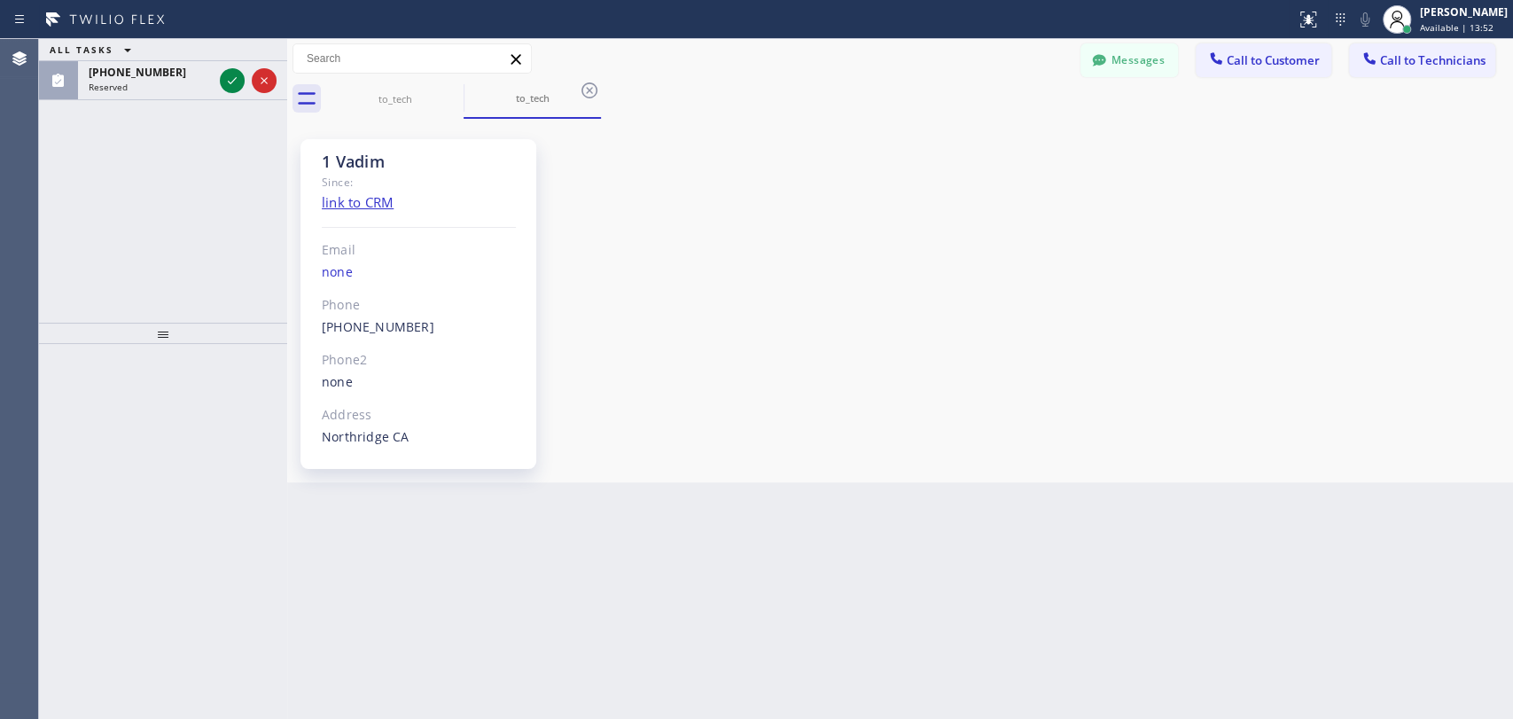
drag, startPoint x: 163, startPoint y: 56, endPoint x: 171, endPoint y: 35, distance: 21.9
click at [162, 58] on div "ALL TASKS ALL TASKS ACTIVE TASKS TASKS IN WRAP UP" at bounding box center [163, 50] width 248 height 22
click at [1443, 15] on div "[PERSON_NAME]" at bounding box center [1464, 11] width 88 height 15
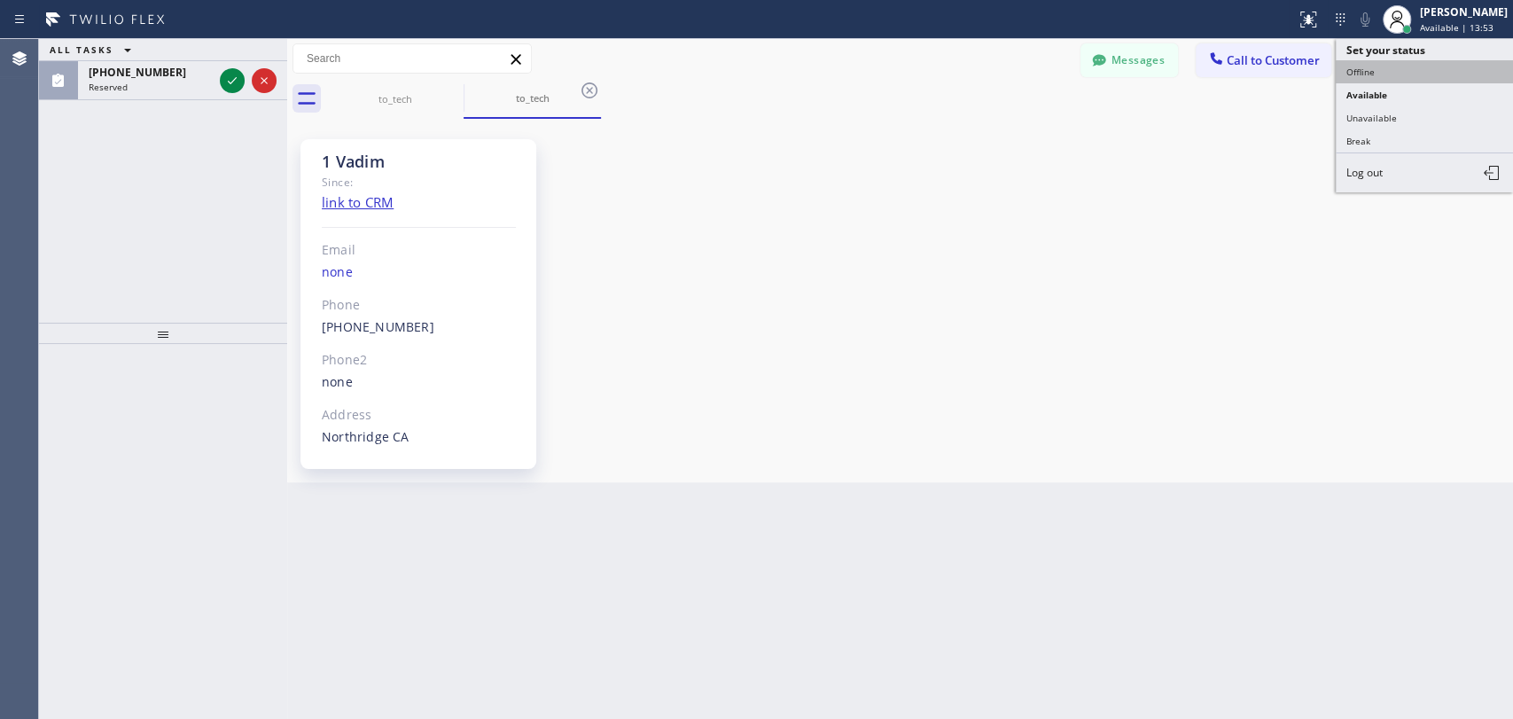
click at [1402, 74] on button "Offline" at bounding box center [1424, 71] width 177 height 23
